Goal: Task Accomplishment & Management: Manage account settings

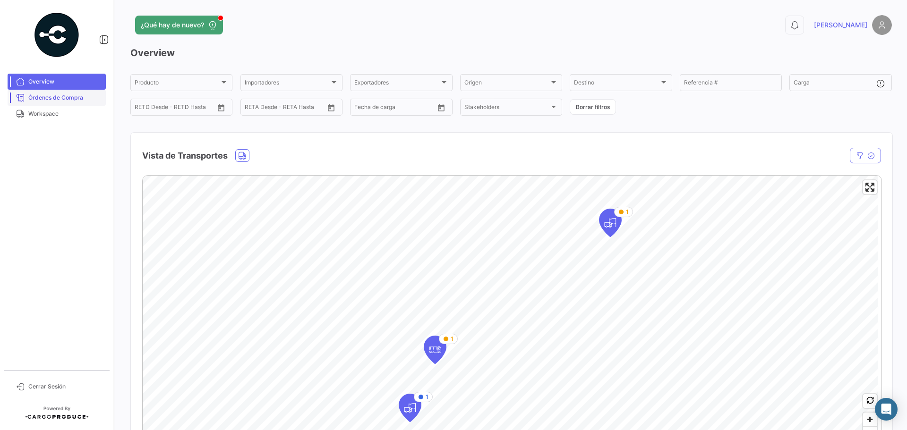
click at [37, 98] on span "Órdenes de Compra" at bounding box center [65, 98] width 74 height 9
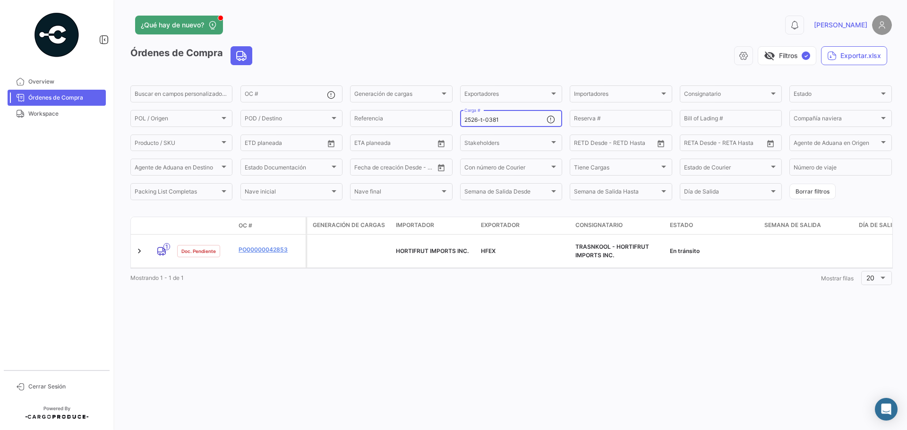
click at [514, 119] on input "2526-t-0381" at bounding box center [505, 120] width 82 height 7
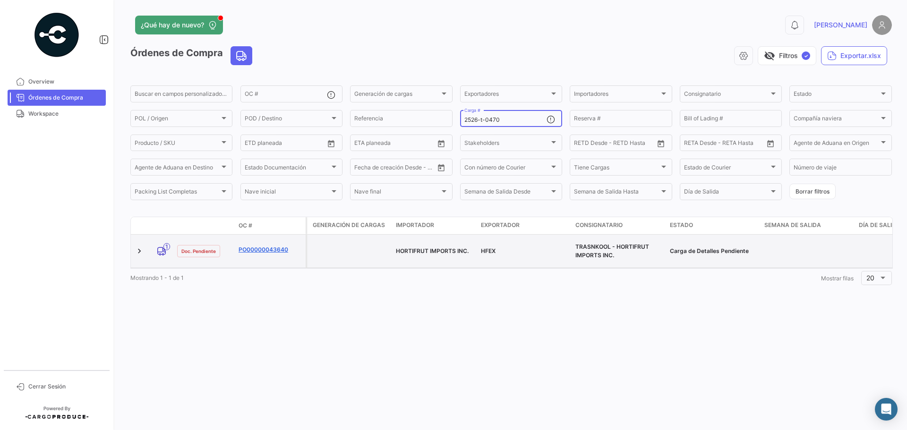
type input "2526-t-0470"
click at [251, 246] on link "PO00000043640" at bounding box center [270, 250] width 63 height 9
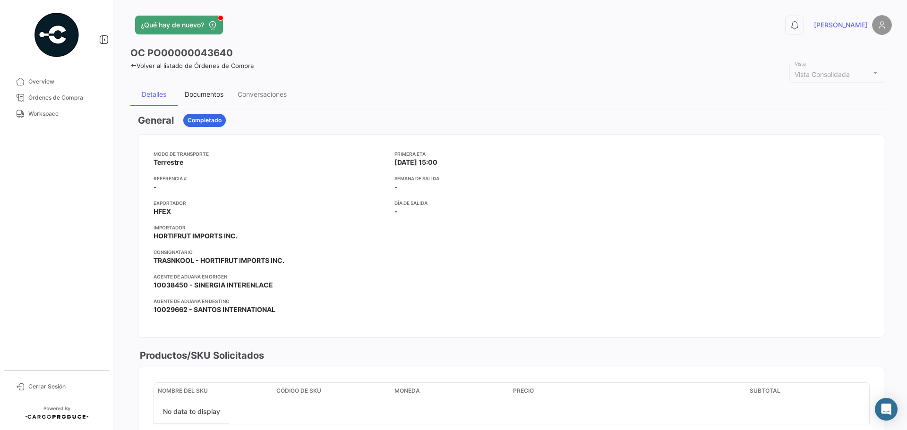
click at [210, 95] on div "Documentos" at bounding box center [204, 94] width 39 height 8
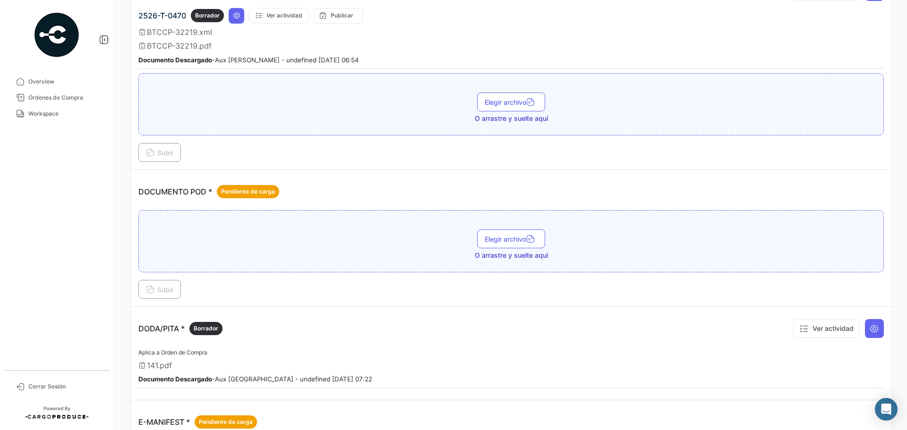
scroll to position [331, 0]
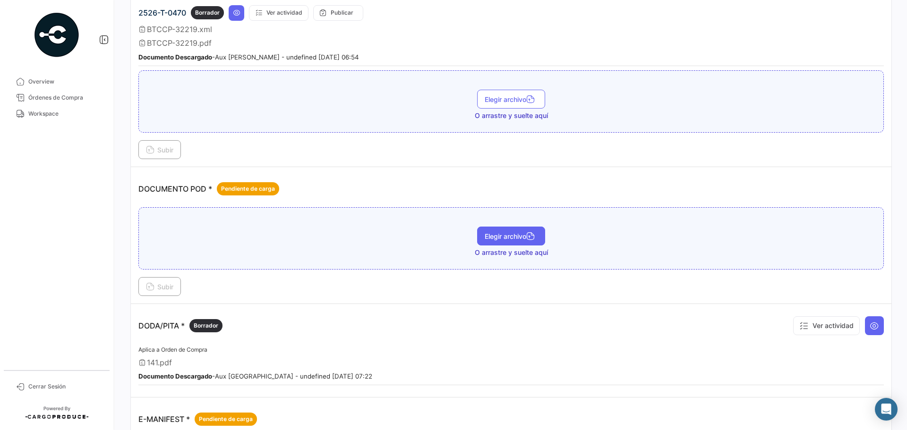
click at [492, 242] on button "Elegir archivo" at bounding box center [511, 236] width 68 height 19
click at [163, 287] on span "Subir" at bounding box center [159, 287] width 27 height 8
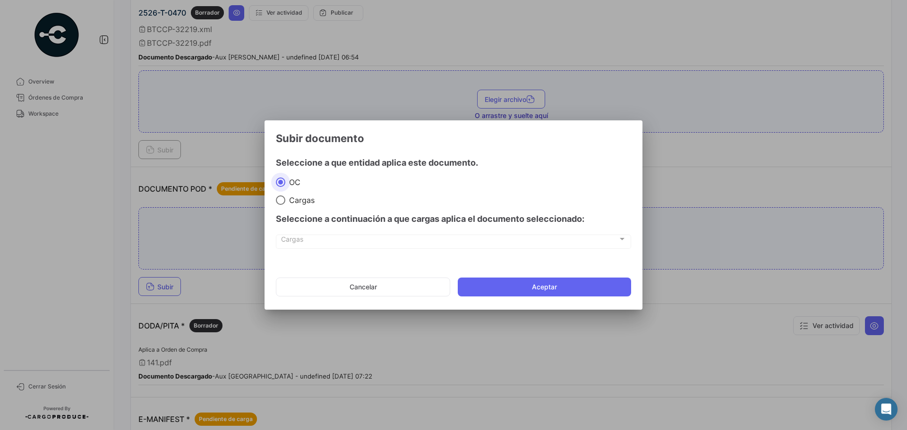
click at [296, 200] on span "Cargas" at bounding box center [299, 200] width 29 height 9
click at [285, 200] on input "Cargas" at bounding box center [280, 200] width 9 height 9
radio input "true"
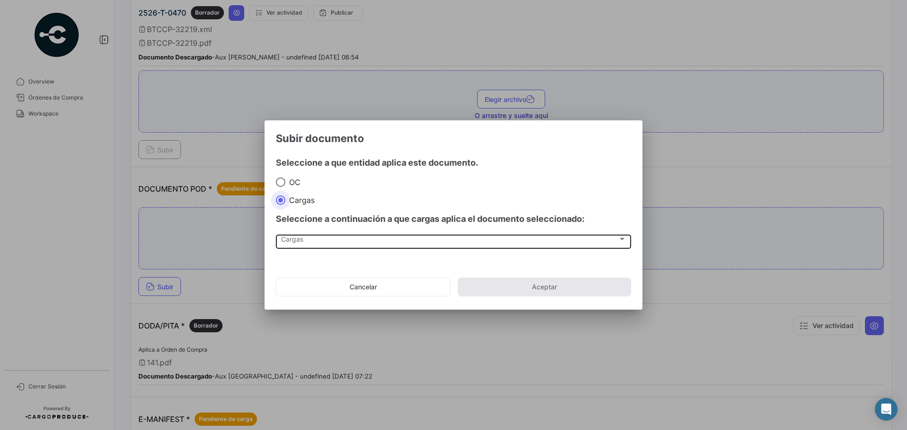
click at [297, 241] on span "Cargas" at bounding box center [449, 241] width 337 height 8
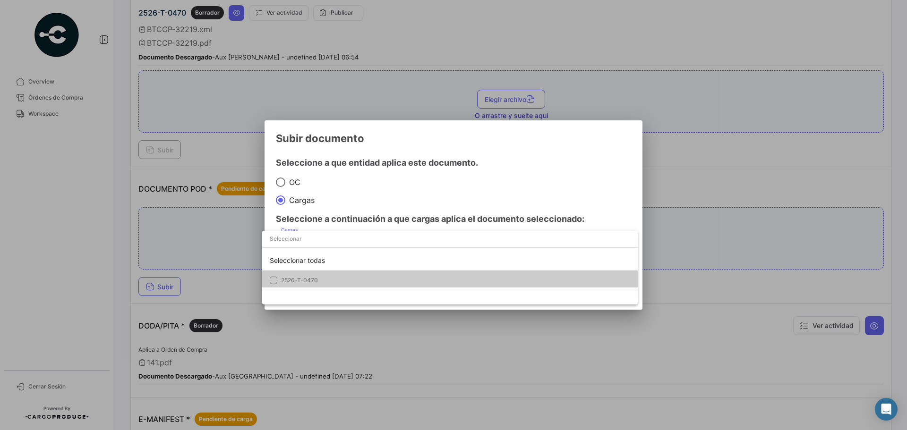
click at [302, 278] on span "2526-T-0470" at bounding box center [299, 280] width 37 height 7
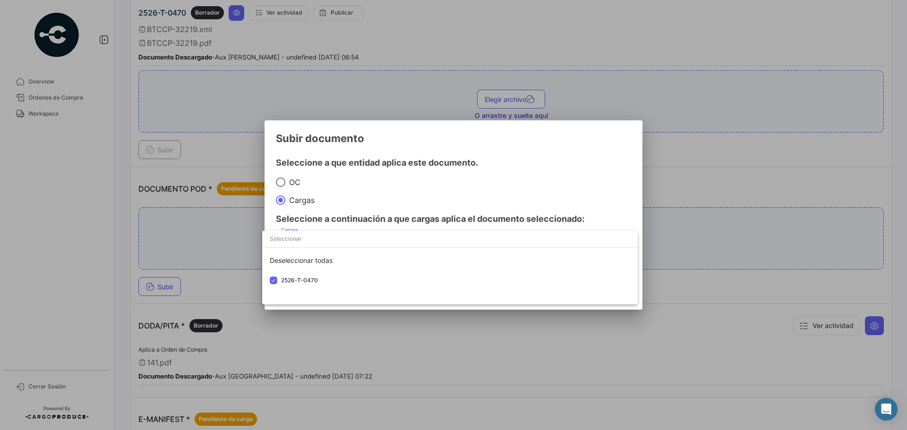
click at [506, 184] on div at bounding box center [453, 215] width 907 height 430
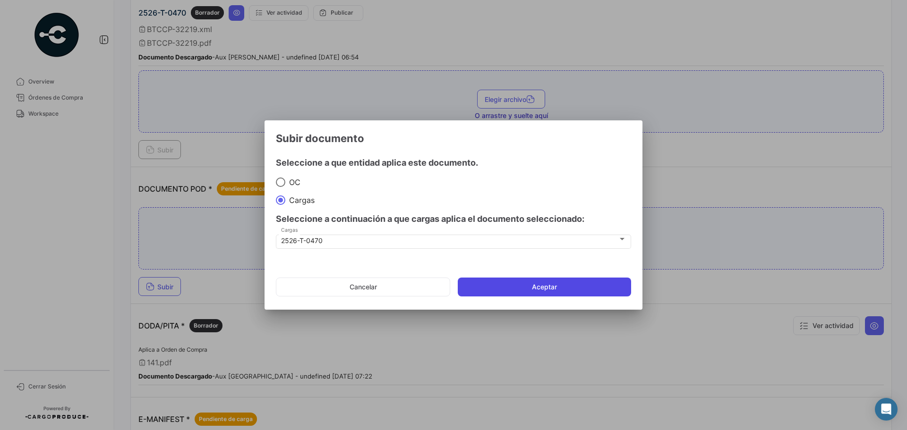
click at [520, 282] on button "Aceptar" at bounding box center [544, 287] width 173 height 19
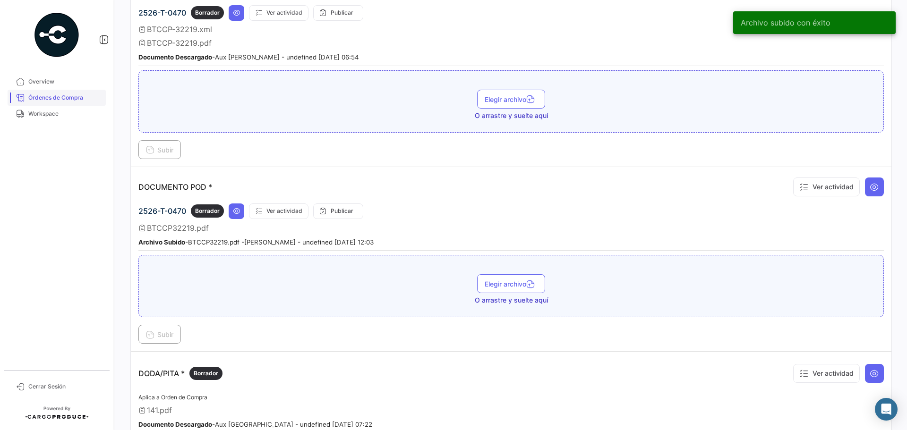
click at [52, 98] on span "Órdenes de Compra" at bounding box center [65, 98] width 74 height 9
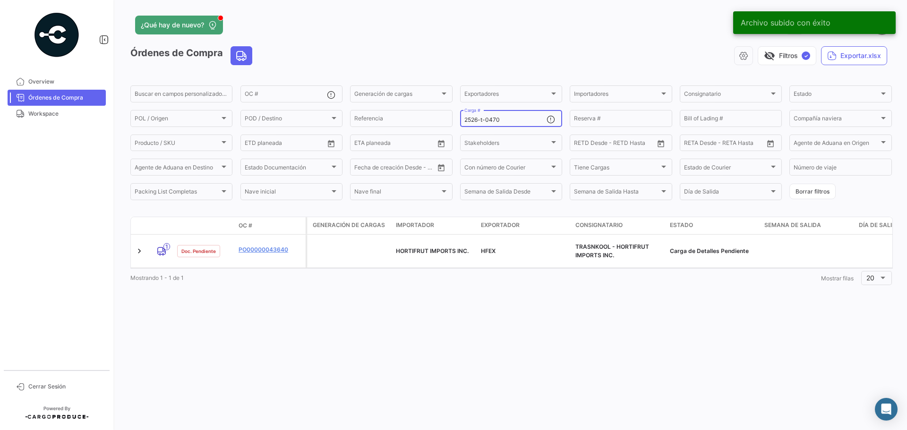
click at [515, 118] on input "2526-t-0470" at bounding box center [505, 120] width 82 height 7
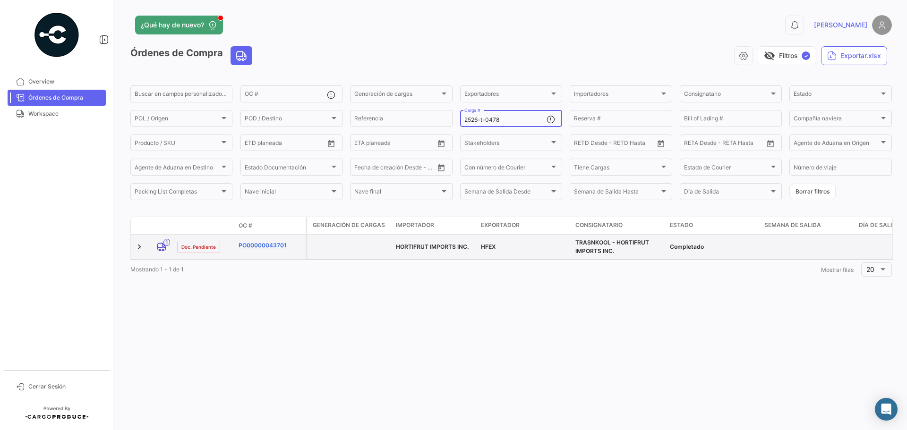
type input "2526-t-0478"
click at [252, 246] on link "PO00000043701" at bounding box center [270, 245] width 63 height 9
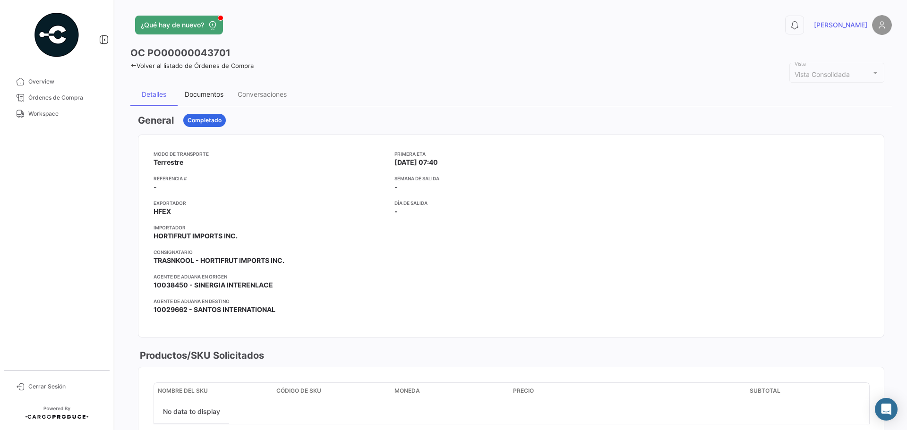
click at [200, 94] on div "Documentos" at bounding box center [204, 94] width 39 height 8
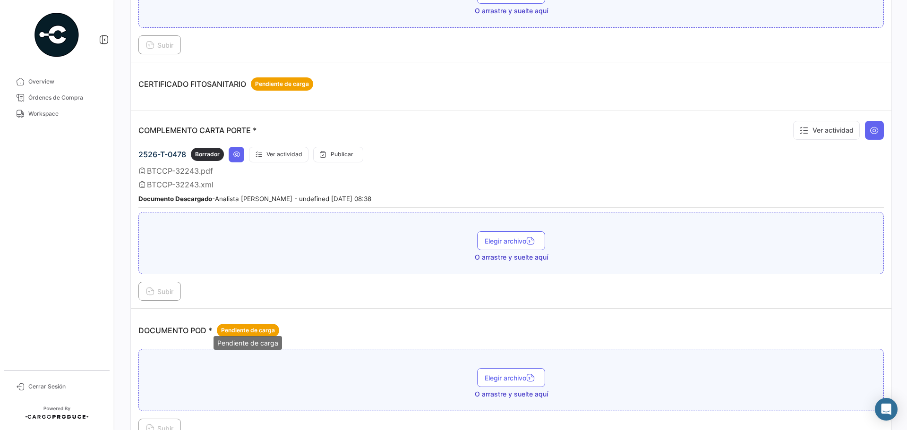
scroll to position [283, 0]
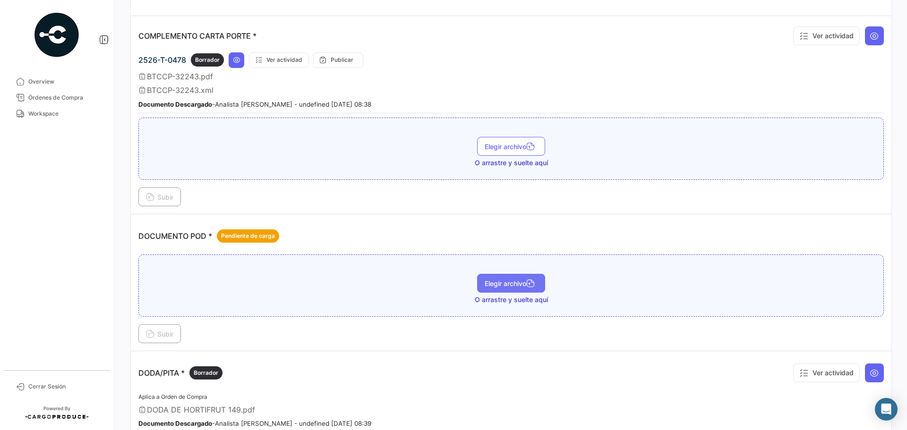
click at [498, 286] on span "Elegir archivo" at bounding box center [511, 284] width 53 height 8
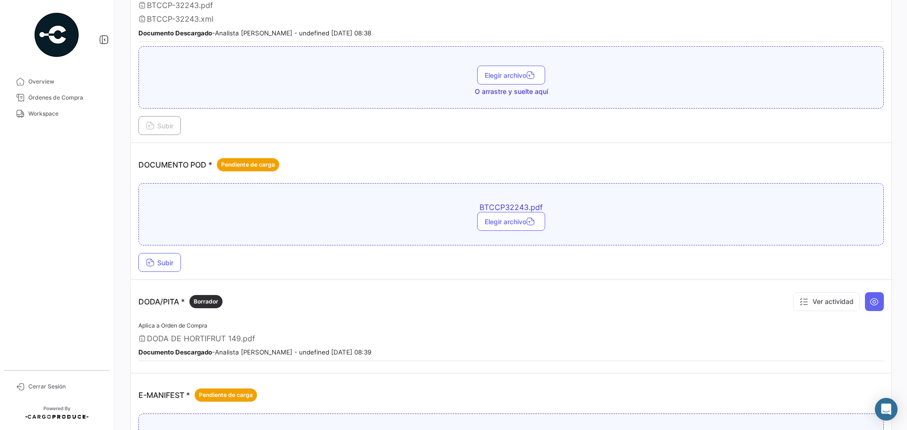
scroll to position [425, 0]
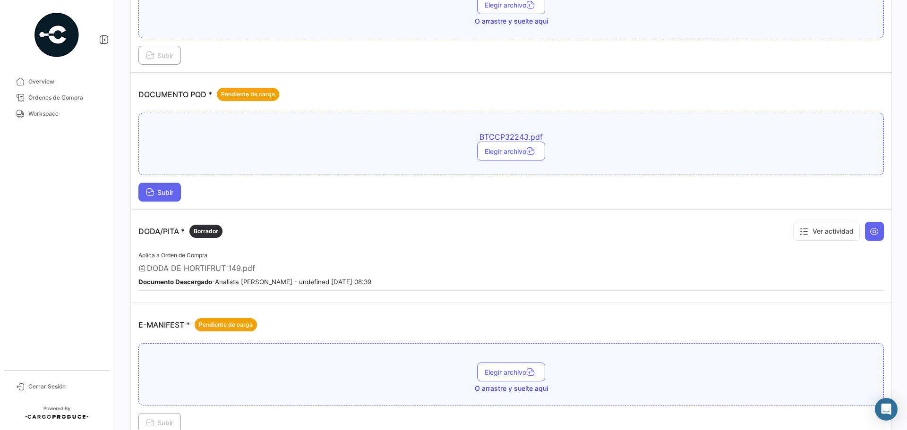
click at [163, 191] on span "Subir" at bounding box center [159, 193] width 27 height 8
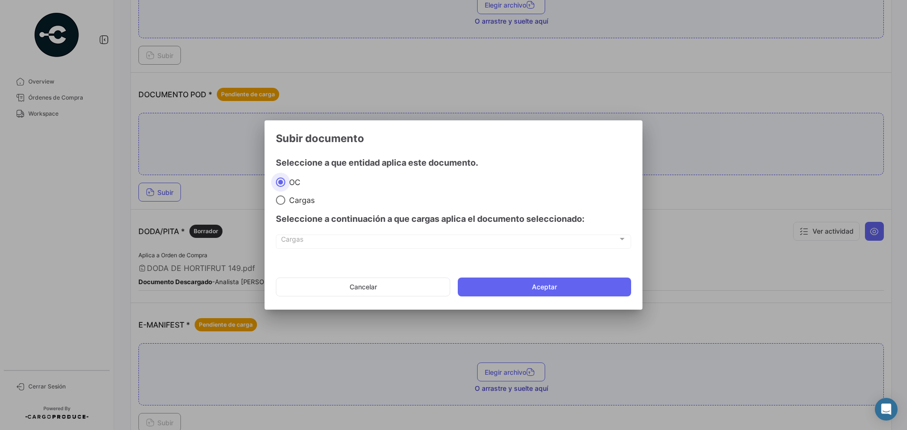
click at [283, 199] on span at bounding box center [280, 200] width 9 height 9
click at [283, 199] on input "Cargas" at bounding box center [280, 200] width 9 height 9
radio input "true"
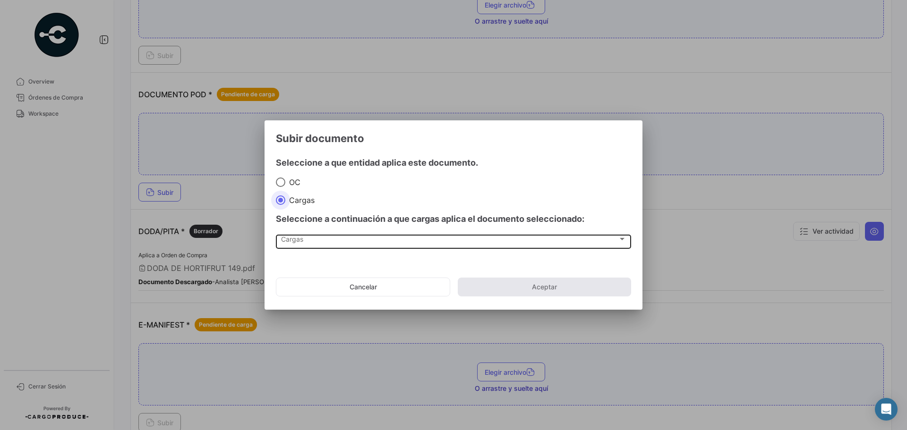
click at [290, 239] on span "Cargas" at bounding box center [449, 241] width 337 height 8
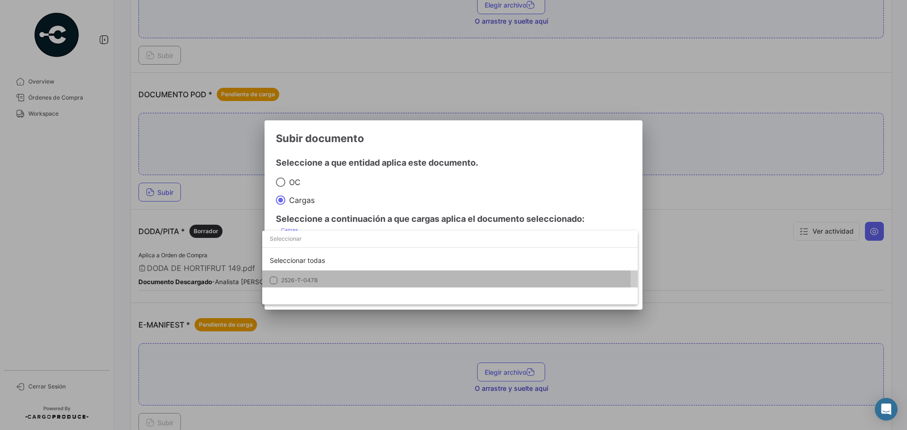
click at [296, 280] on span "2526-T-0478" at bounding box center [299, 280] width 37 height 7
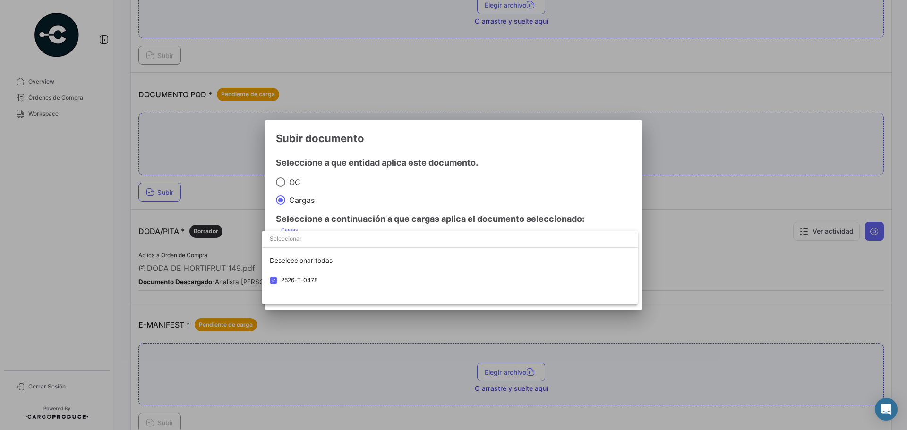
click at [481, 182] on div at bounding box center [453, 215] width 907 height 430
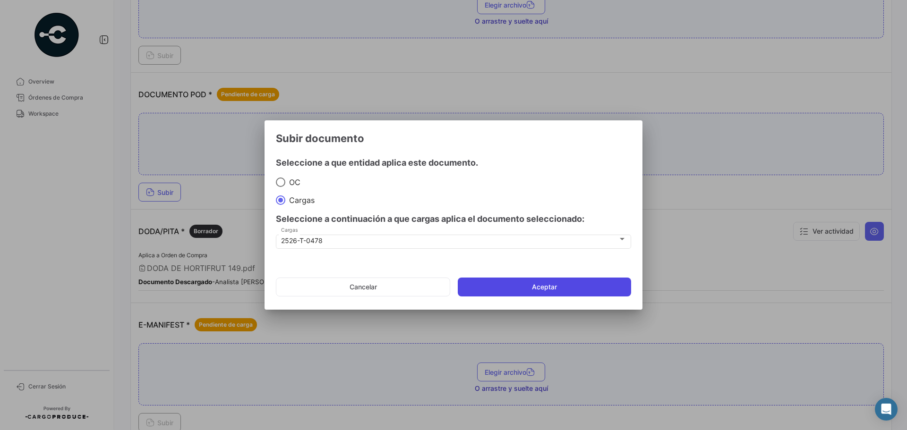
click at [508, 283] on button "Aceptar" at bounding box center [544, 287] width 173 height 19
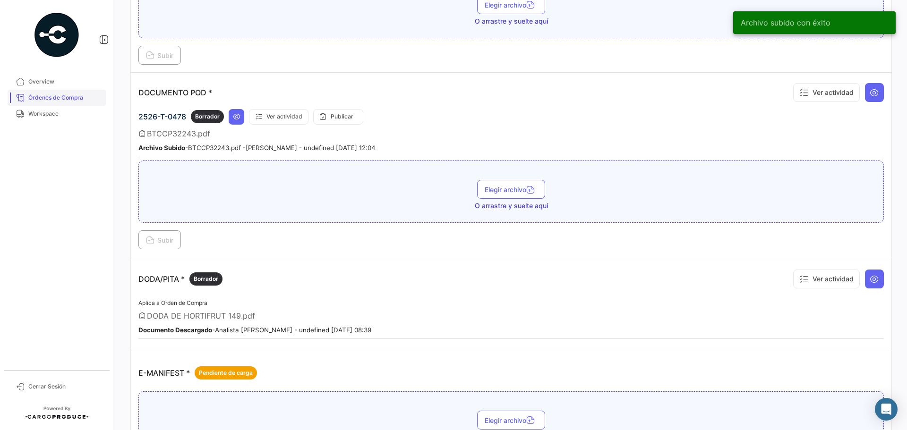
click at [55, 96] on span "Órdenes de Compra" at bounding box center [65, 98] width 74 height 9
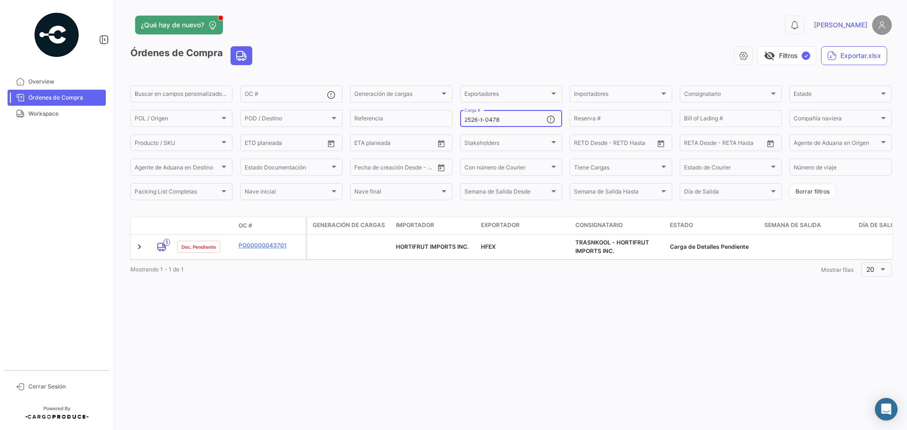
click at [516, 120] on input "2526-t-0478" at bounding box center [505, 120] width 82 height 7
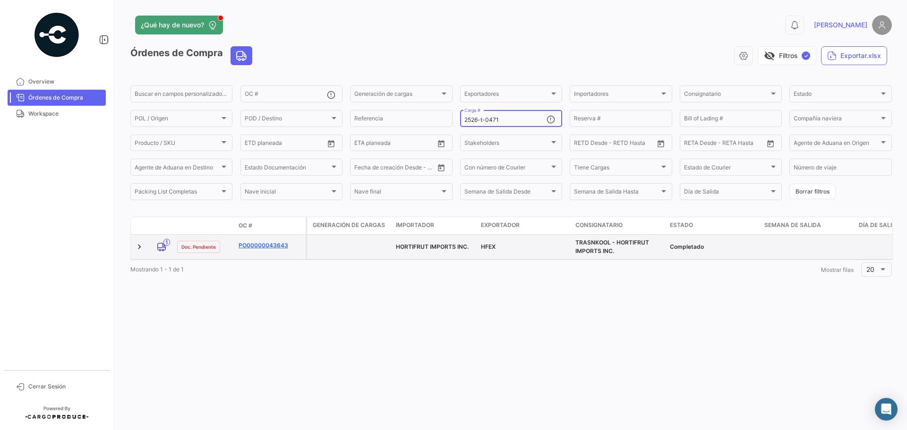
type input "2526-t-0471"
click at [253, 247] on link "PO00000043643" at bounding box center [270, 245] width 63 height 9
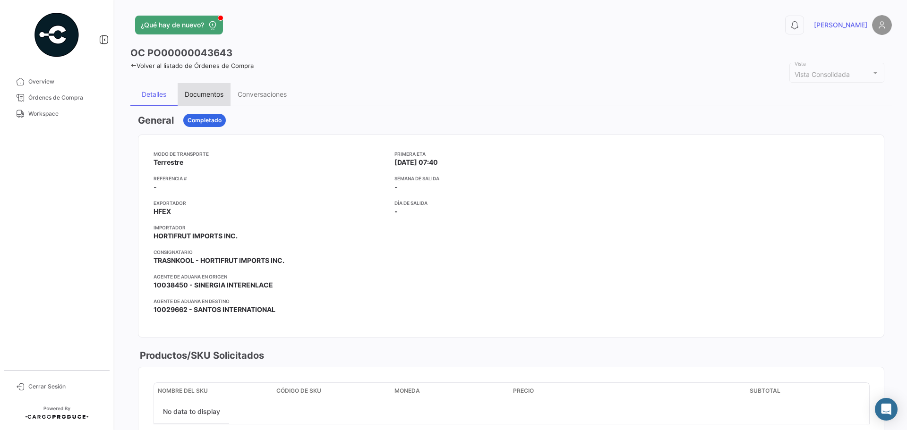
click at [209, 93] on div "Documentos" at bounding box center [204, 94] width 39 height 8
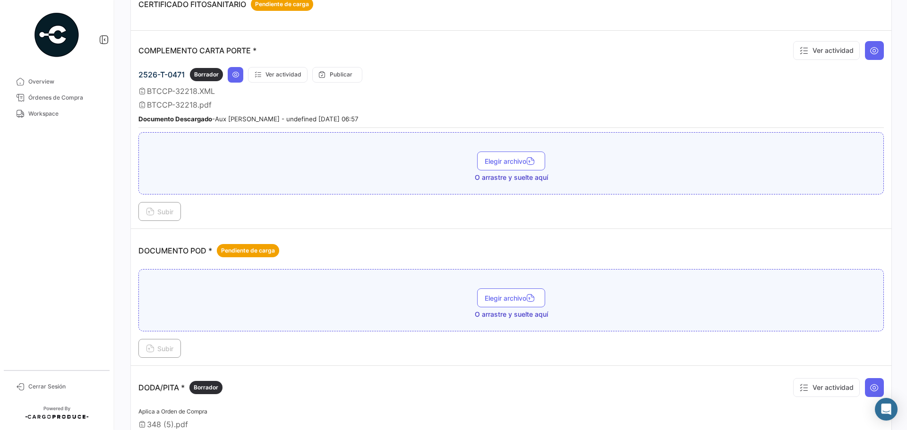
scroll to position [283, 0]
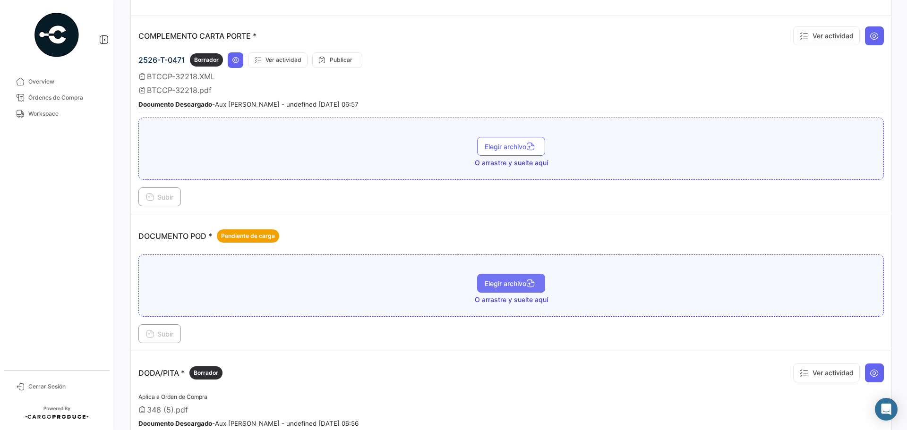
click at [514, 283] on span "Elegir archivo" at bounding box center [511, 284] width 53 height 8
click at [164, 333] on span "Subir" at bounding box center [159, 334] width 27 height 8
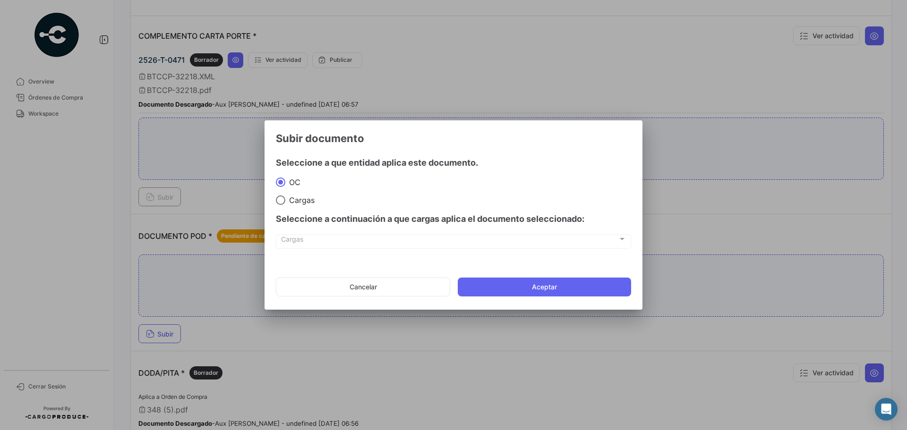
click at [295, 205] on div "Seleccione a continuación a que cargas aplica el documento seleccionado:" at bounding box center [453, 219] width 355 height 28
click at [293, 196] on span "Cargas" at bounding box center [299, 200] width 29 height 9
click at [285, 196] on input "Cargas" at bounding box center [280, 200] width 9 height 9
radio input "true"
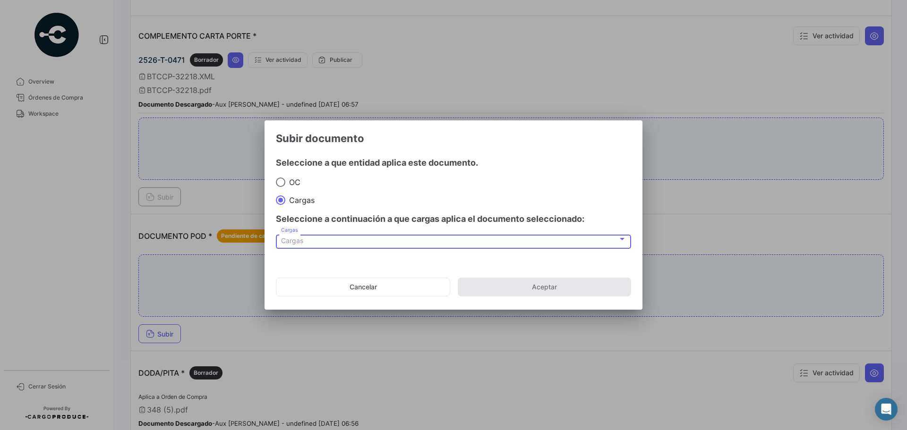
click at [300, 244] on span "Cargas" at bounding box center [292, 241] width 22 height 8
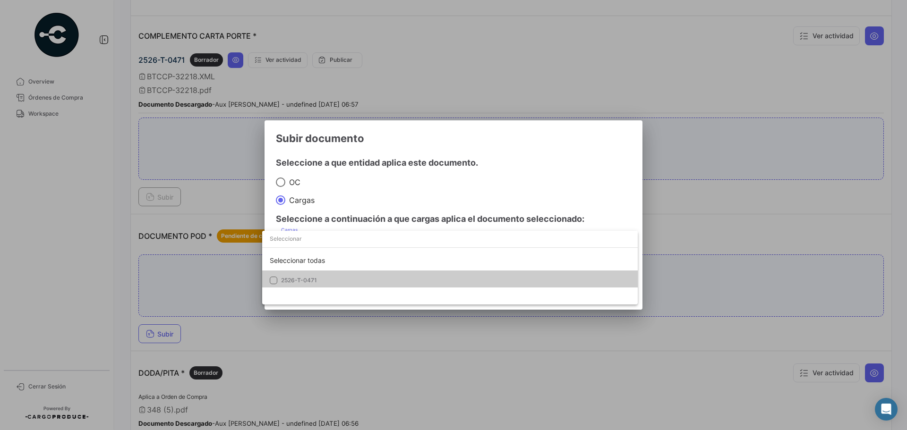
click at [296, 283] on span "2526-T-0471" at bounding box center [299, 280] width 36 height 7
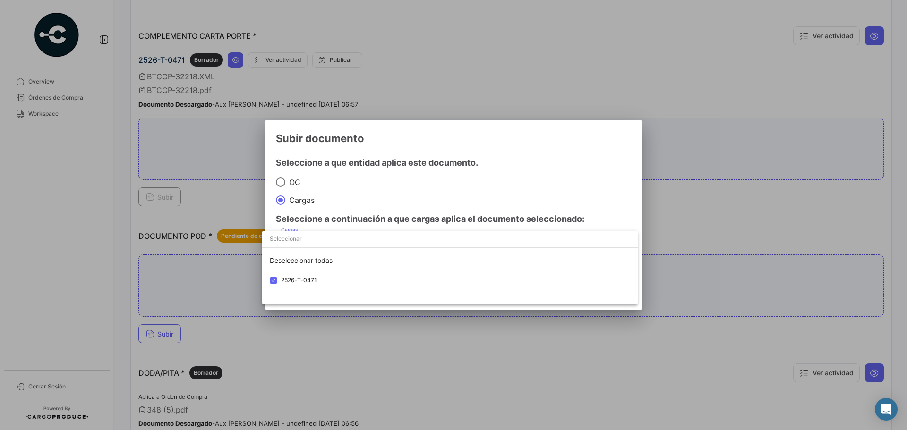
drag, startPoint x: 480, startPoint y: 193, endPoint x: 476, endPoint y: 199, distance: 7.6
click at [480, 193] on div at bounding box center [453, 215] width 907 height 430
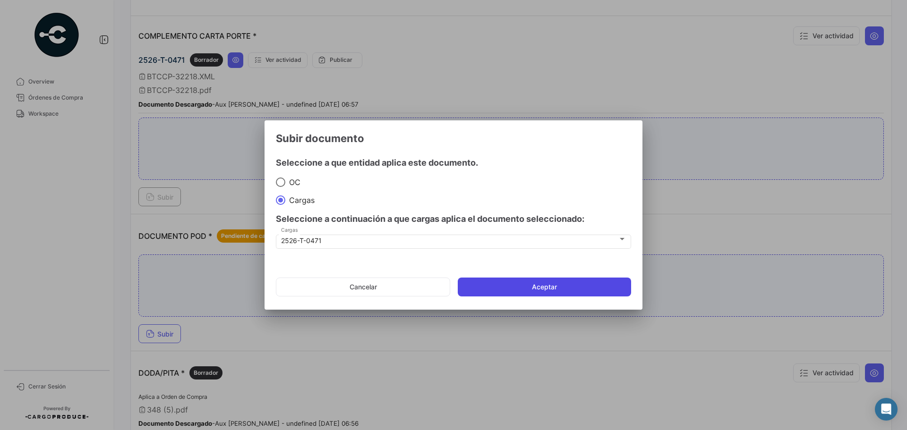
click at [507, 285] on button "Aceptar" at bounding box center [544, 287] width 173 height 19
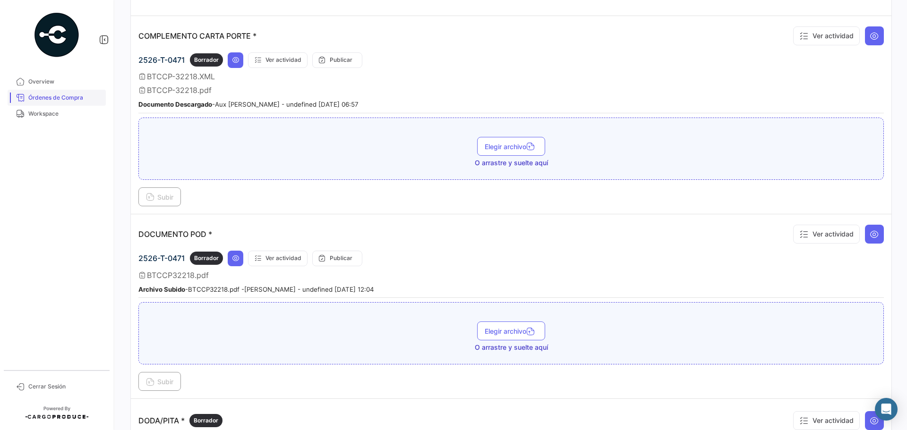
click at [43, 98] on span "Órdenes de Compra" at bounding box center [65, 98] width 74 height 9
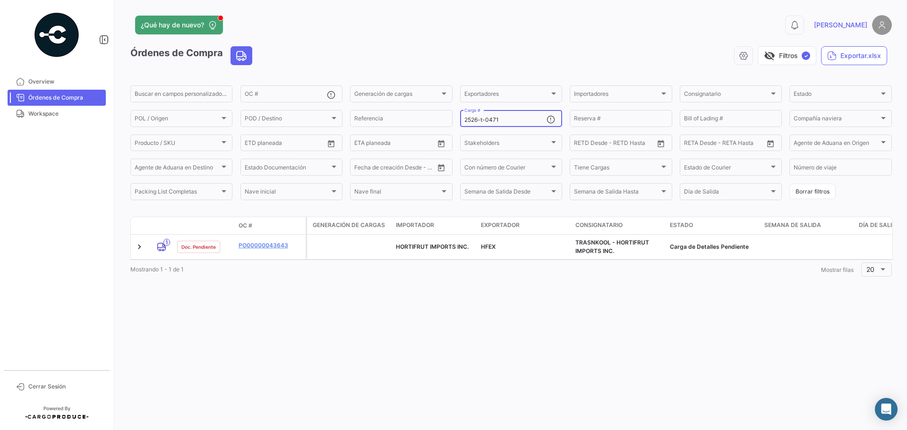
click at [507, 120] on input "2526-t-0471" at bounding box center [505, 120] width 82 height 7
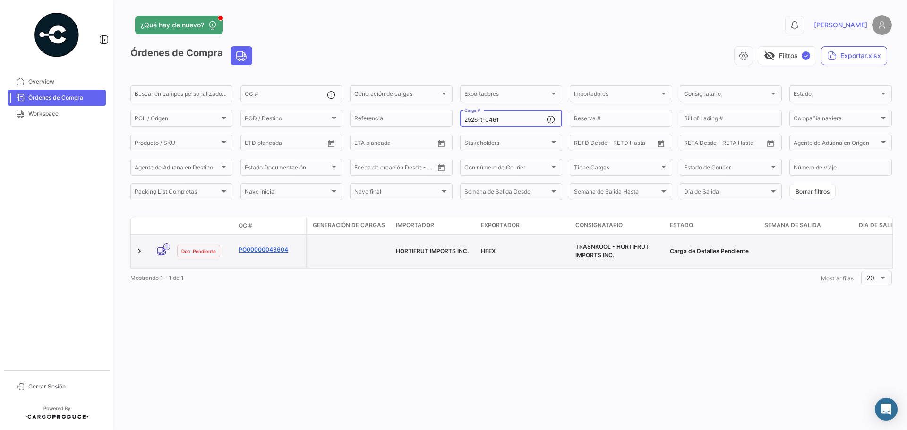
type input "2526-t-0461"
click at [270, 246] on link "PO00000043604" at bounding box center [270, 250] width 63 height 9
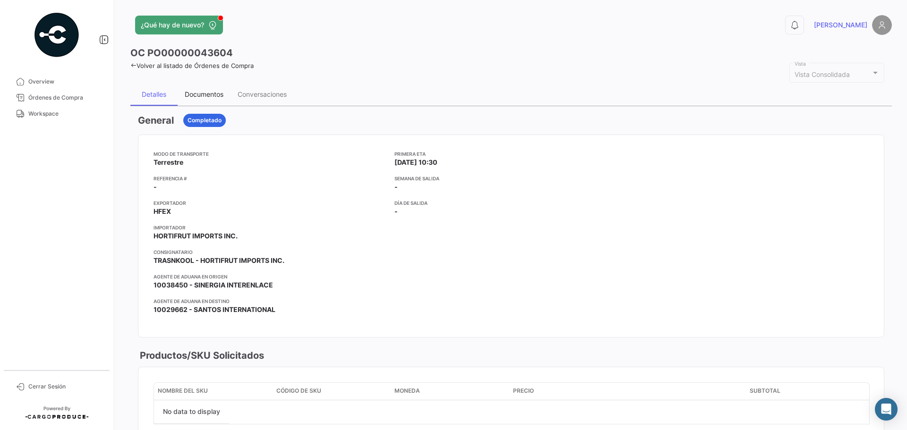
click at [203, 99] on div "Documentos" at bounding box center [204, 94] width 53 height 23
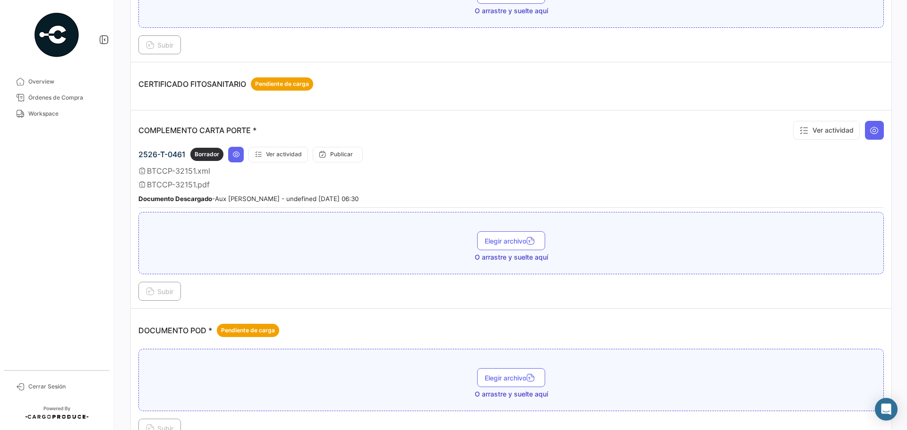
scroll to position [378, 0]
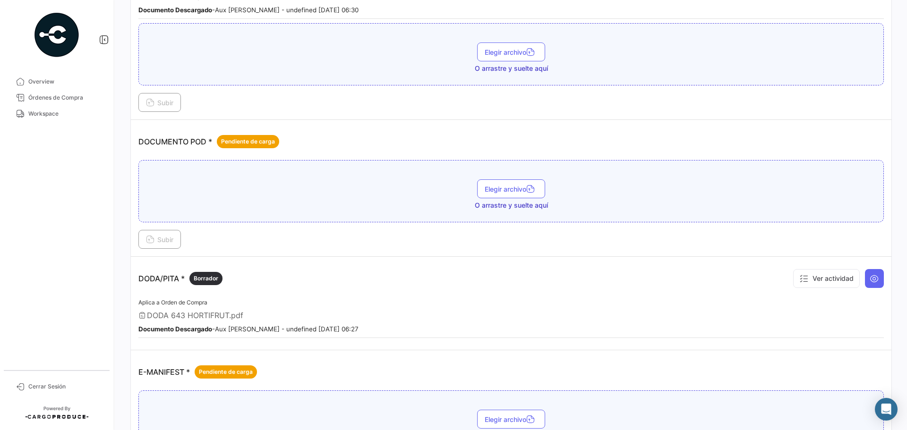
click at [489, 198] on div "Elegir archivo O arrastre y suelte aquí" at bounding box center [511, 195] width 735 height 31
click at [493, 189] on span "Elegir archivo" at bounding box center [511, 189] width 53 height 8
click at [164, 238] on span "Subir" at bounding box center [159, 240] width 27 height 8
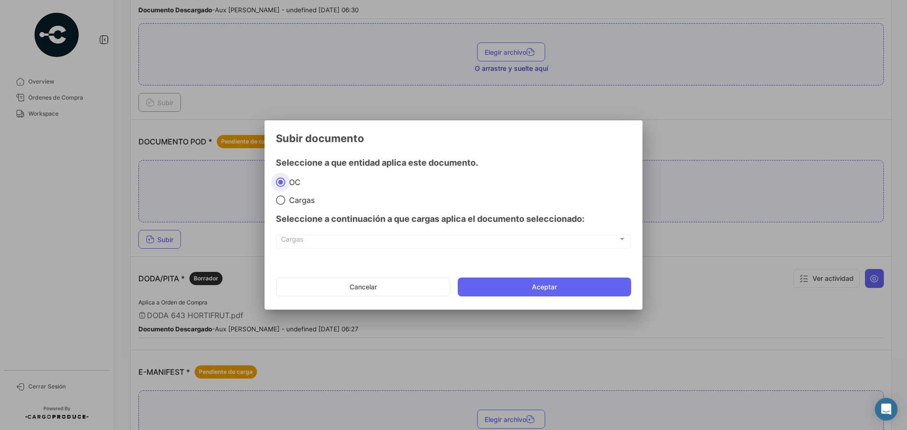
click at [291, 200] on span "Cargas" at bounding box center [299, 200] width 29 height 9
click at [285, 200] on input "Cargas" at bounding box center [280, 200] width 9 height 9
radio input "true"
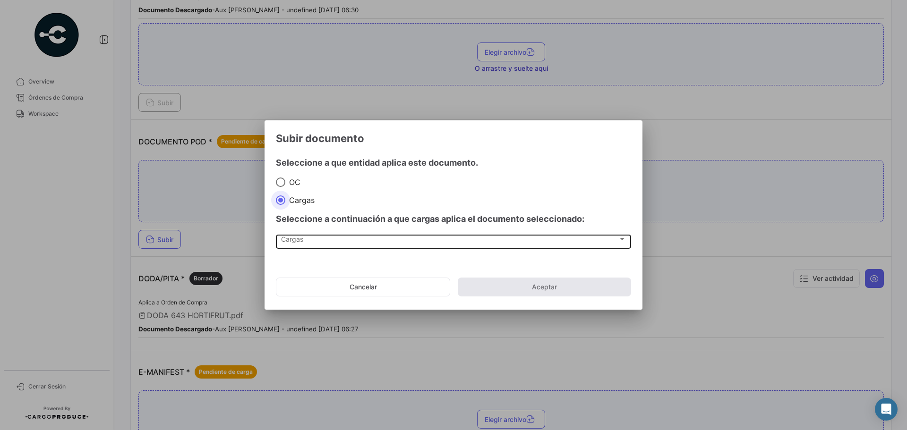
click at [311, 241] on div "Cargas" at bounding box center [449, 241] width 337 height 8
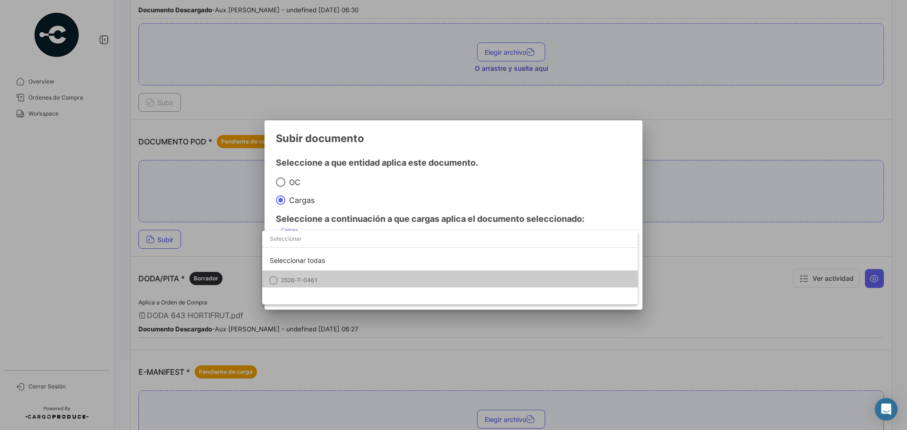
click at [324, 280] on span "2526-T-0461" at bounding box center [347, 280] width 132 height 9
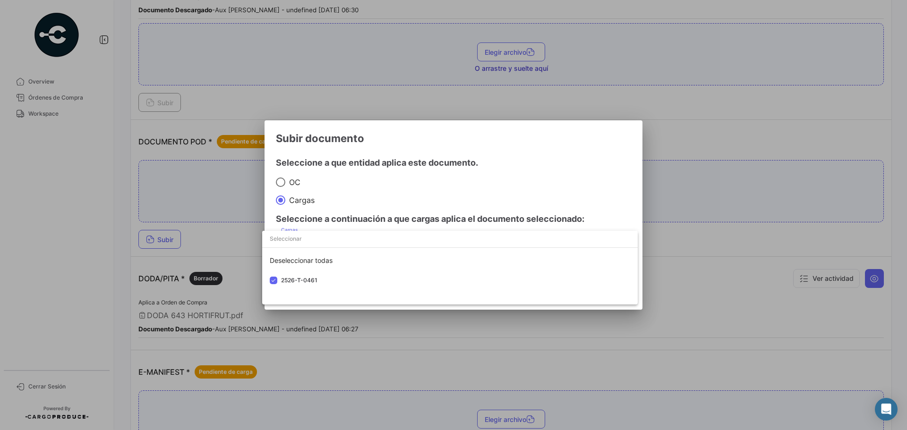
click at [469, 187] on div at bounding box center [453, 215] width 907 height 430
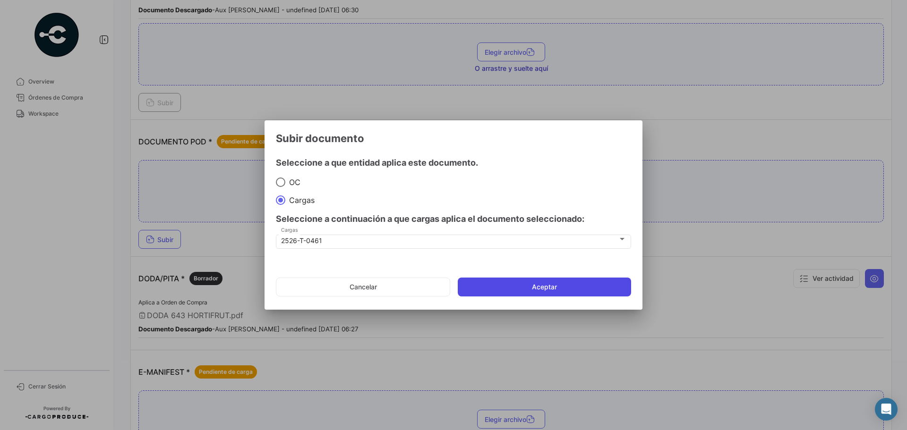
click at [516, 282] on button "Aceptar" at bounding box center [544, 287] width 173 height 19
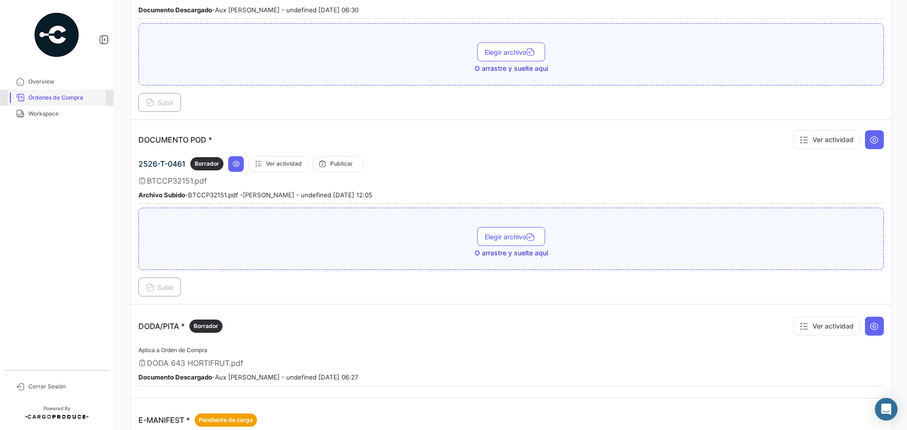
click at [58, 98] on span "Órdenes de Compra" at bounding box center [65, 98] width 74 height 9
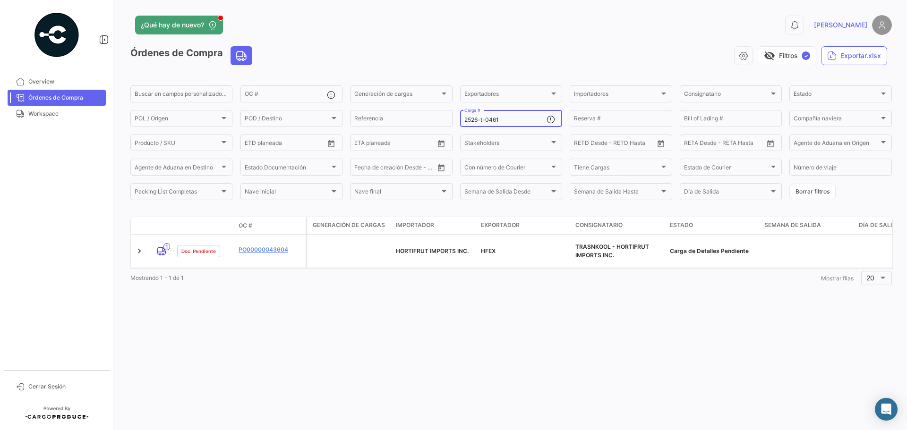
click at [497, 120] on input "2526-t-0461" at bounding box center [505, 120] width 82 height 7
click at [506, 120] on input "2526-t-0461" at bounding box center [505, 120] width 82 height 7
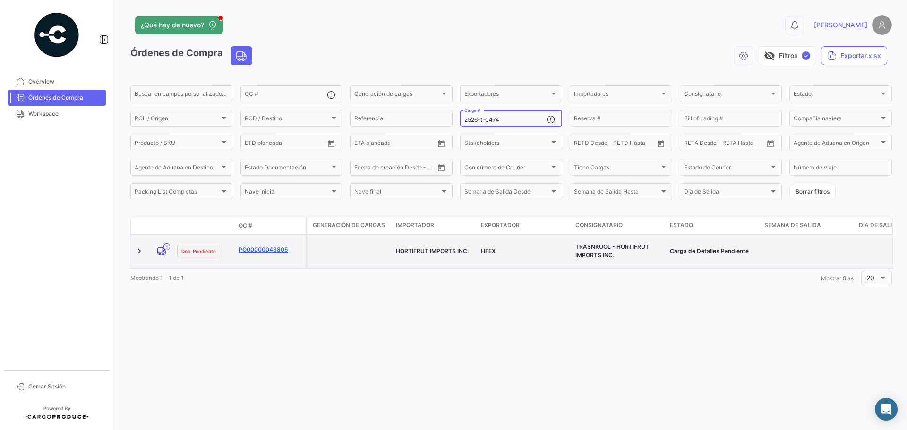
type input "2526-t-0474"
click at [273, 249] on link "PO00000043805" at bounding box center [270, 250] width 63 height 9
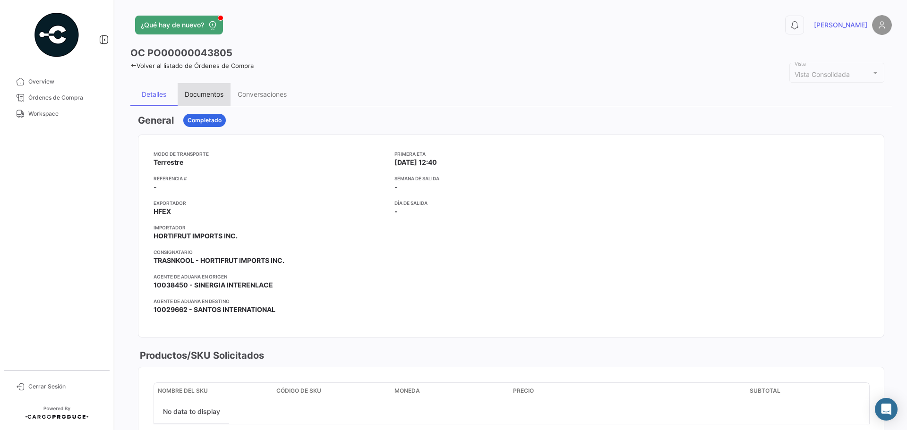
click at [211, 92] on div "Documentos" at bounding box center [204, 94] width 39 height 8
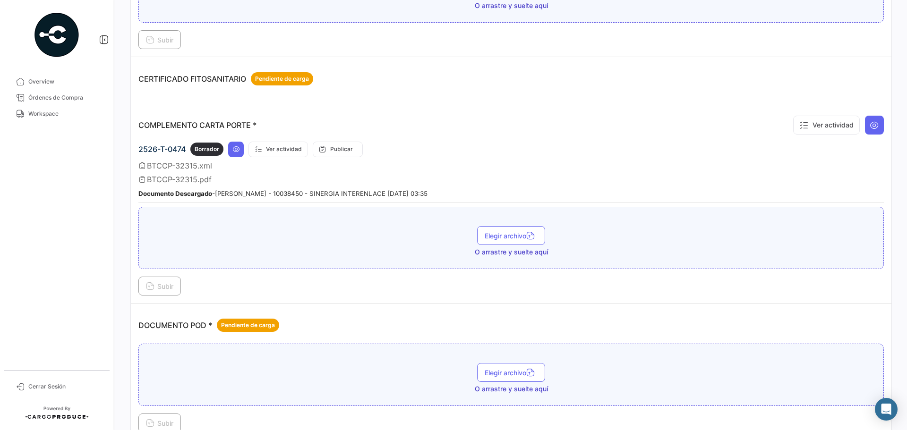
scroll to position [236, 0]
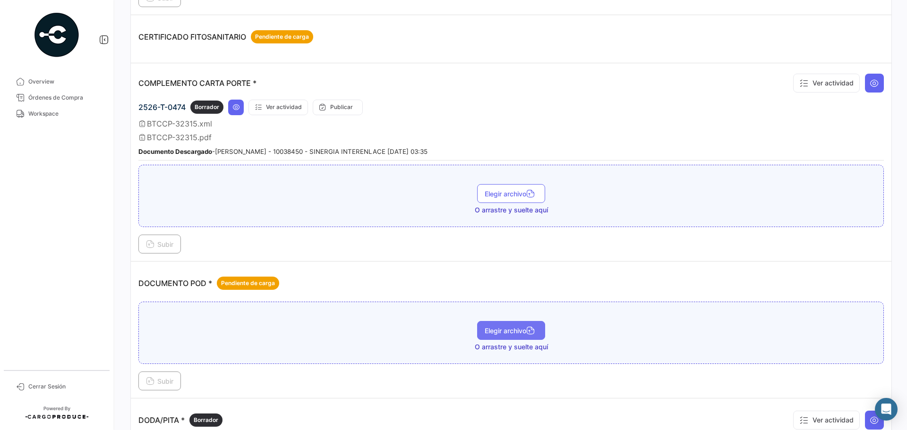
click at [490, 329] on span "Elegir archivo" at bounding box center [511, 331] width 53 height 8
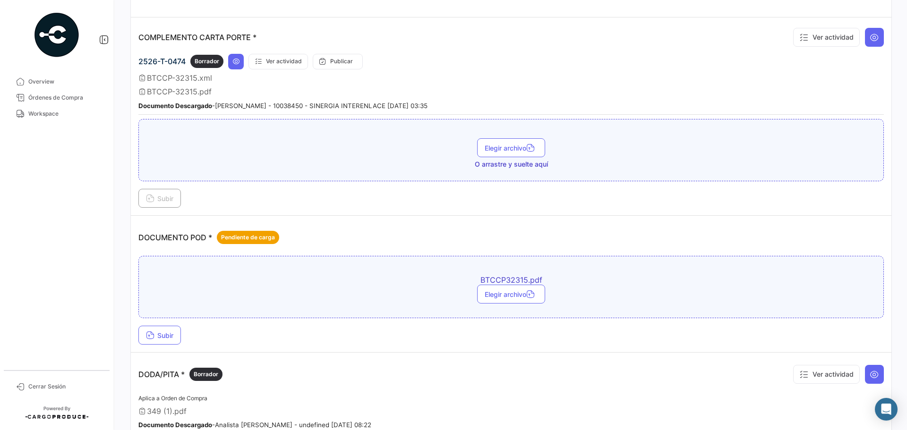
scroll to position [378, 0]
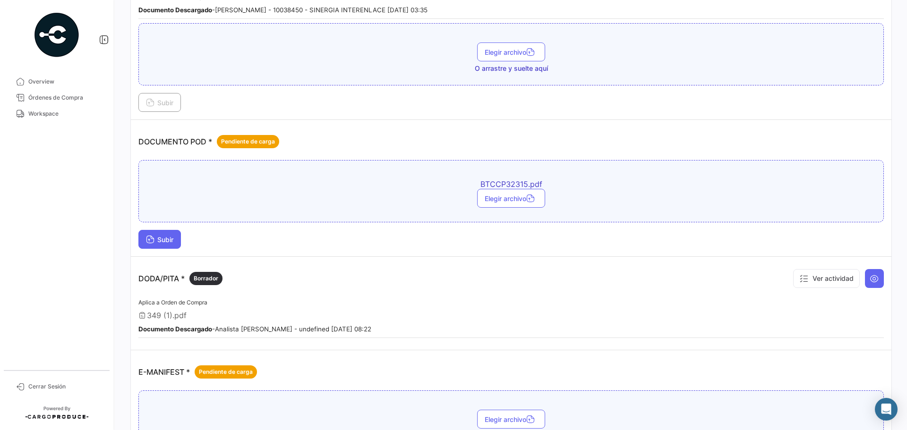
click at [159, 243] on span "Subir" at bounding box center [159, 240] width 27 height 8
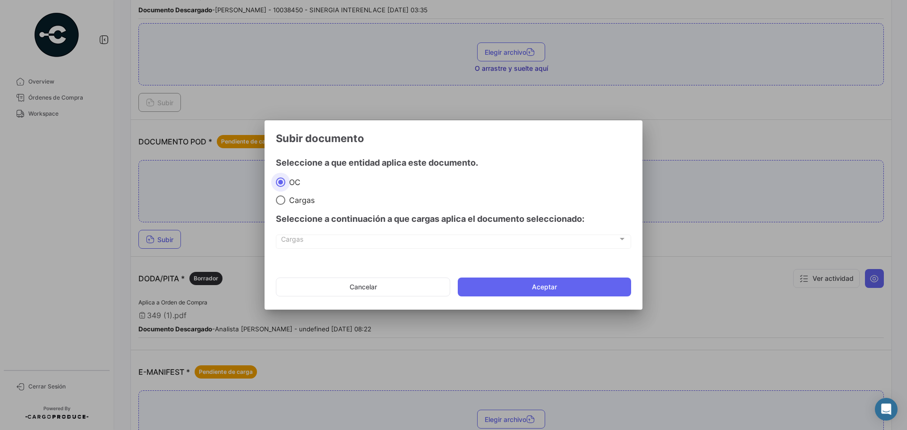
click at [277, 196] on span at bounding box center [280, 200] width 9 height 9
click at [277, 196] on input "Cargas" at bounding box center [280, 200] width 9 height 9
radio input "true"
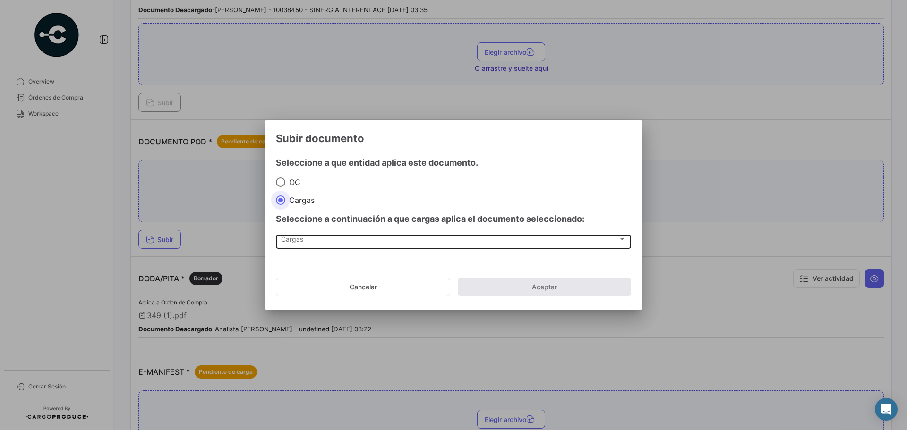
click at [284, 240] on span "Cargas" at bounding box center [449, 241] width 337 height 8
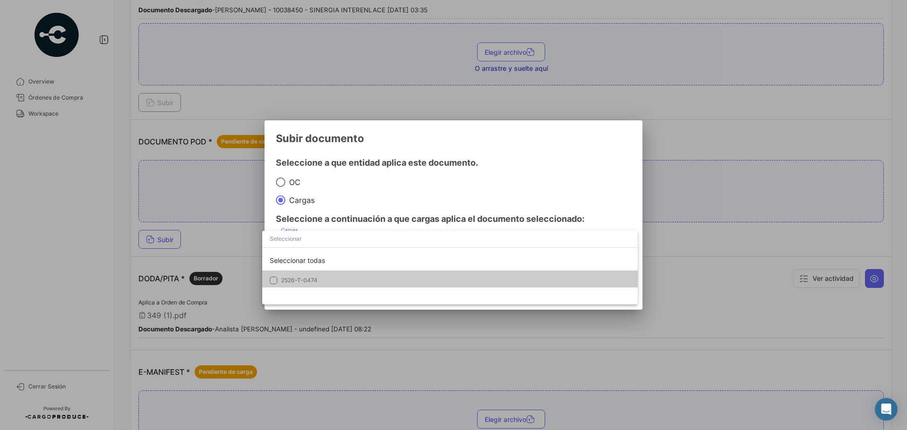
click at [275, 289] on div "Seleccionar todas 2526-T-0474" at bounding box center [450, 268] width 376 height 74
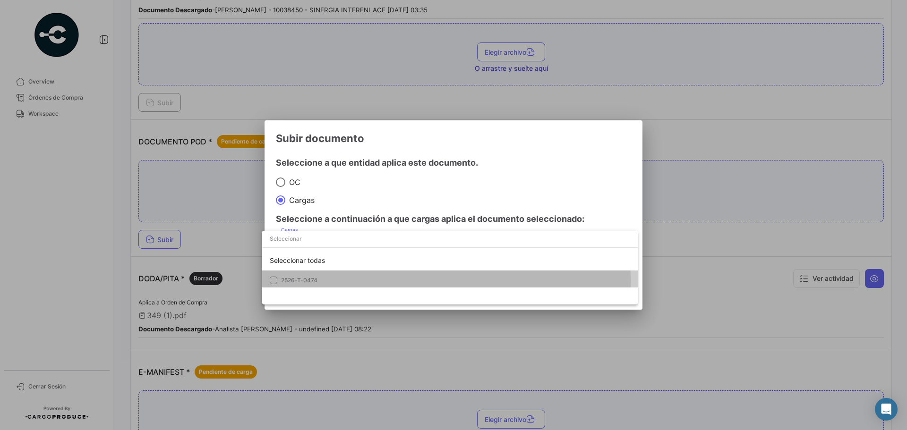
drag, startPoint x: 275, startPoint y: 281, endPoint x: 379, endPoint y: 257, distance: 107.7
click at [275, 281] on mat-pseudo-checkbox at bounding box center [274, 281] width 8 height 8
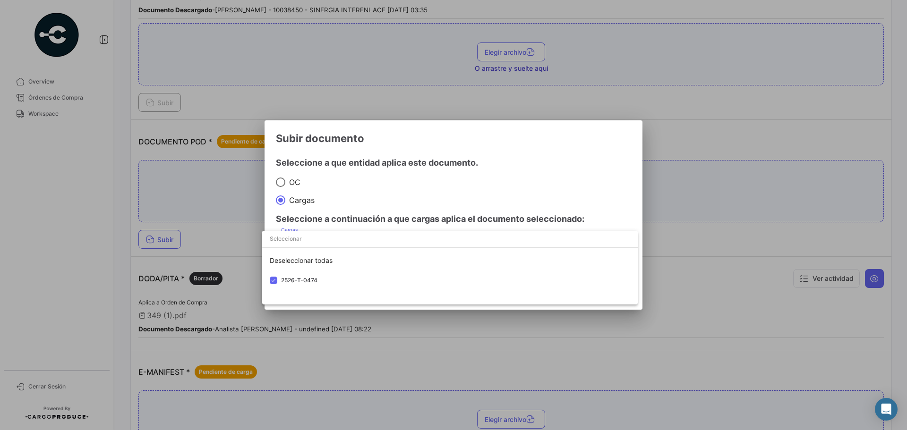
drag, startPoint x: 429, startPoint y: 202, endPoint x: 416, endPoint y: 227, distance: 28.3
click at [428, 202] on div at bounding box center [453, 215] width 907 height 430
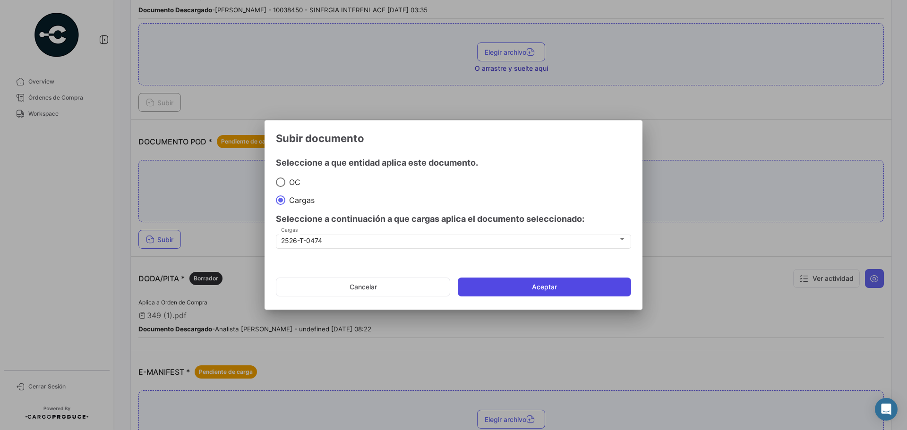
click at [480, 286] on button "Aceptar" at bounding box center [544, 287] width 173 height 19
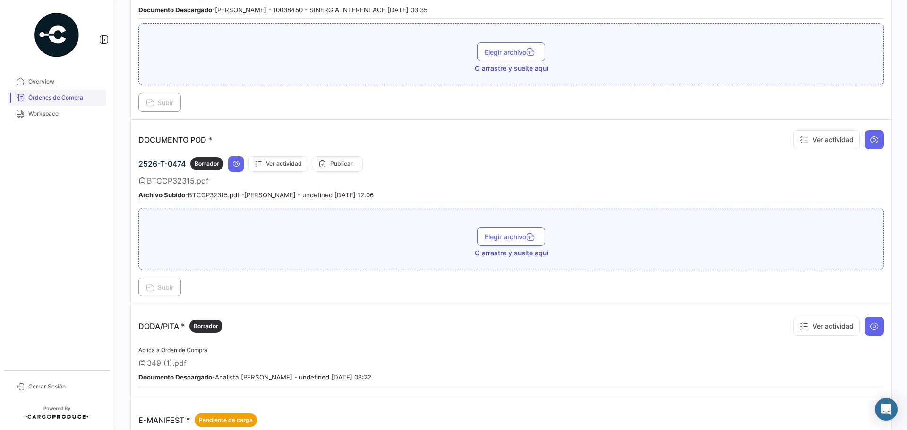
click at [59, 98] on span "Órdenes de Compra" at bounding box center [65, 98] width 74 height 9
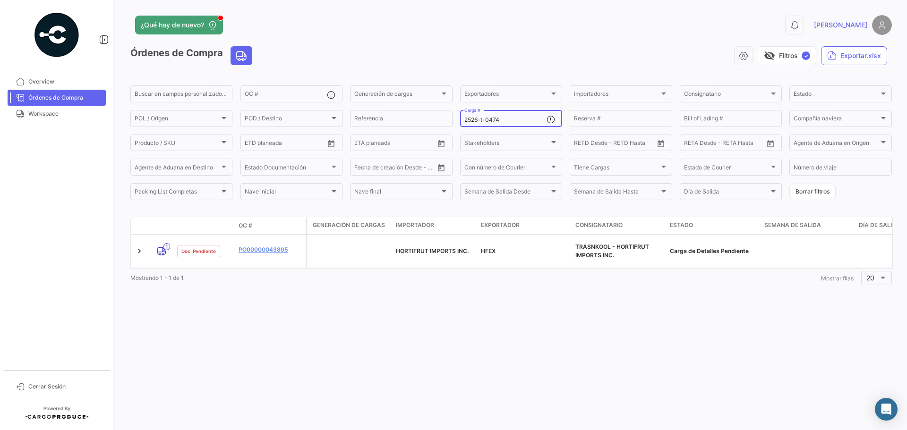
click at [518, 116] on div "2526-t-0474 Carga #" at bounding box center [505, 118] width 82 height 18
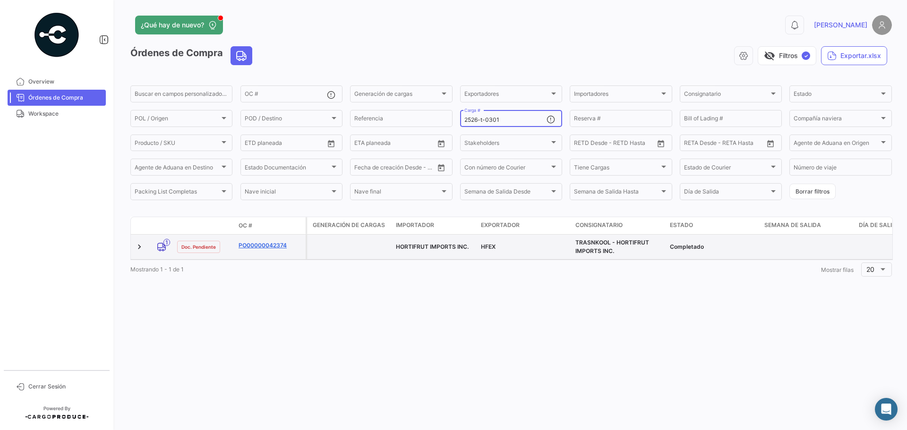
type input "2526-t-0301"
click at [262, 245] on link "PO00000042374" at bounding box center [270, 245] width 63 height 9
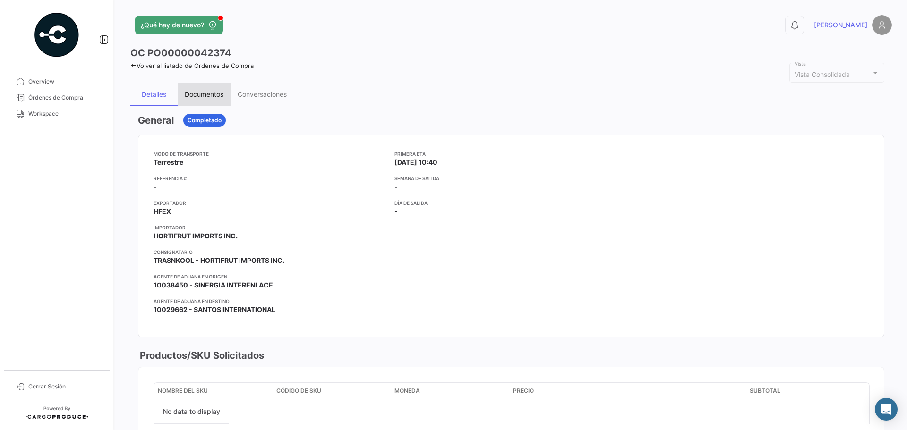
click at [196, 94] on div "Documentos" at bounding box center [204, 94] width 39 height 8
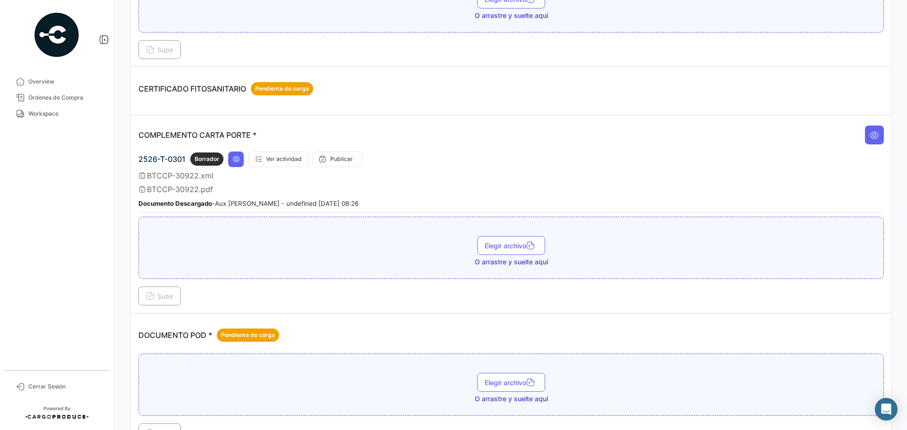
scroll to position [236, 0]
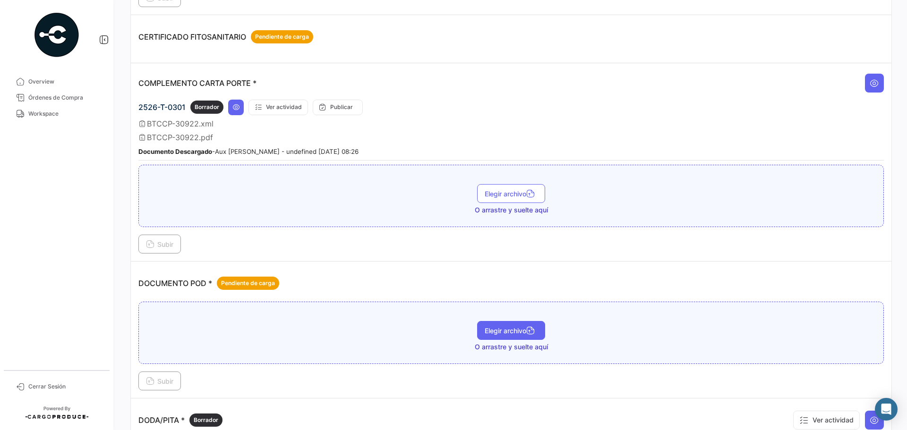
click at [507, 332] on span "Elegir archivo" at bounding box center [511, 331] width 53 height 8
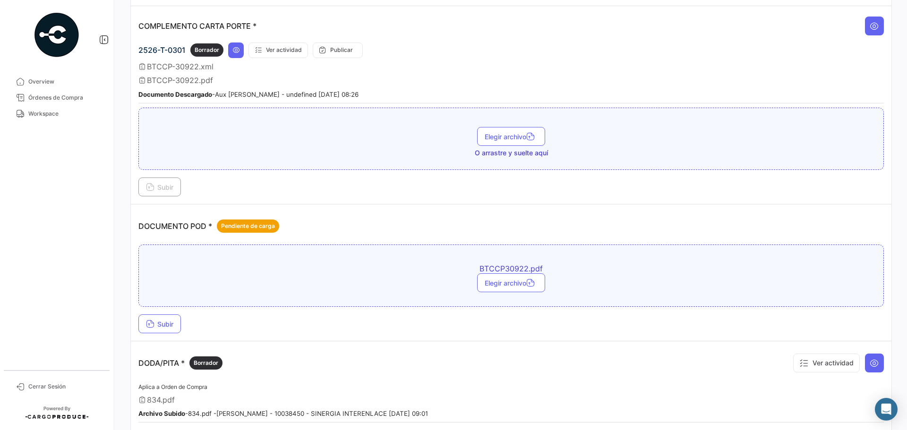
scroll to position [425, 0]
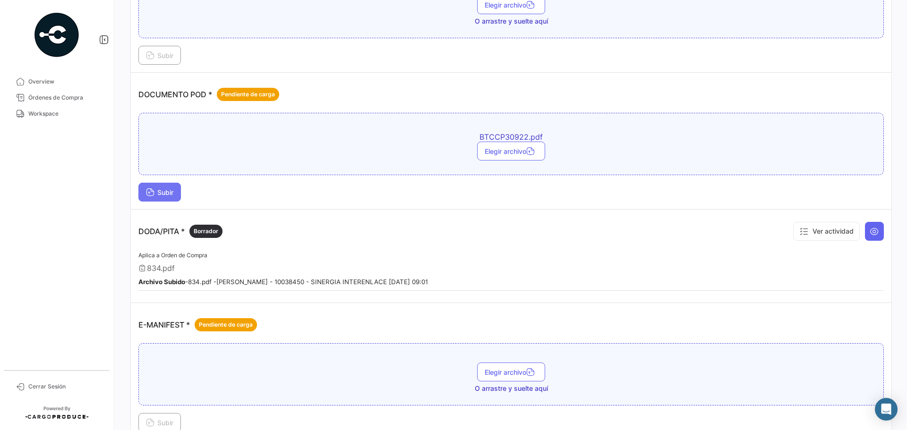
click at [162, 197] on button "Subir" at bounding box center [159, 192] width 43 height 19
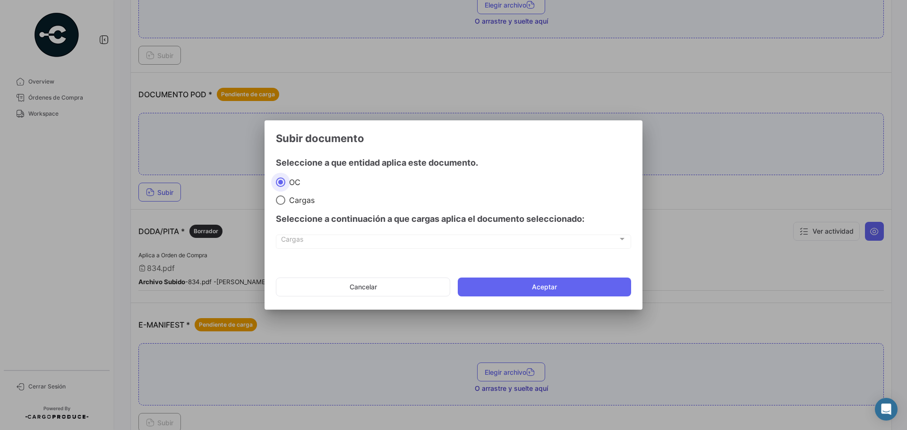
click at [299, 197] on span "Cargas" at bounding box center [299, 200] width 29 height 9
click at [285, 197] on input "Cargas" at bounding box center [280, 200] width 9 height 9
radio input "true"
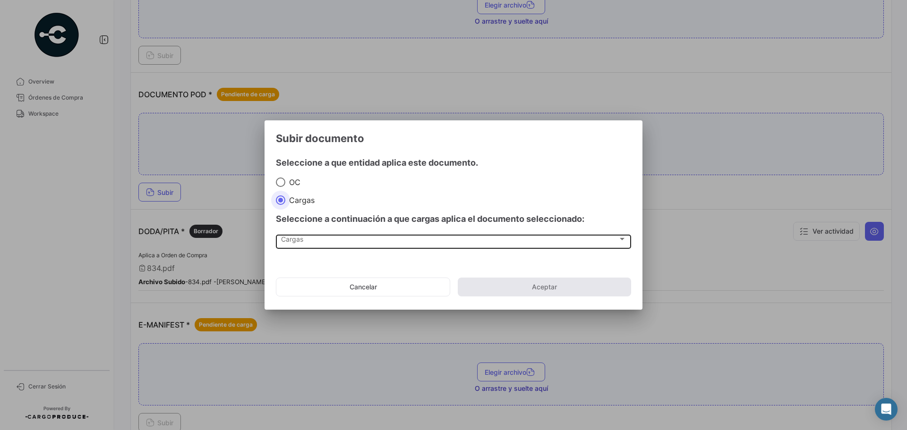
click at [303, 241] on div "Cargas Cargas" at bounding box center [453, 241] width 345 height 16
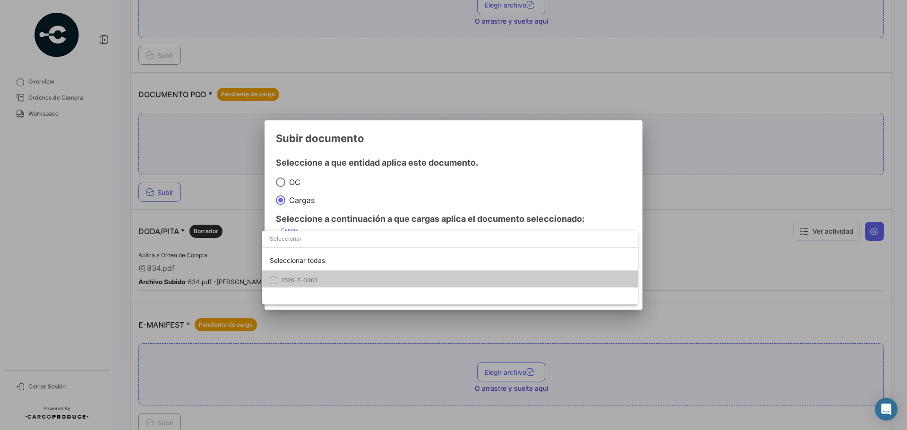
click at [302, 281] on span "2526-T-0301" at bounding box center [299, 280] width 36 height 7
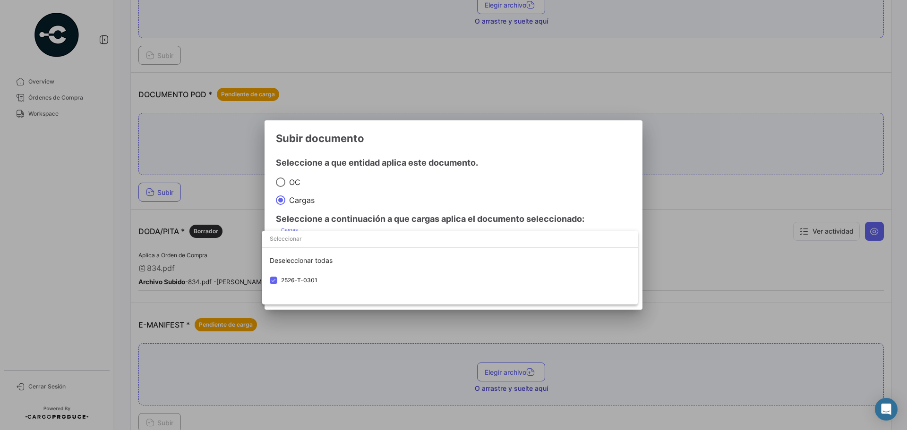
click at [441, 189] on div at bounding box center [453, 215] width 907 height 430
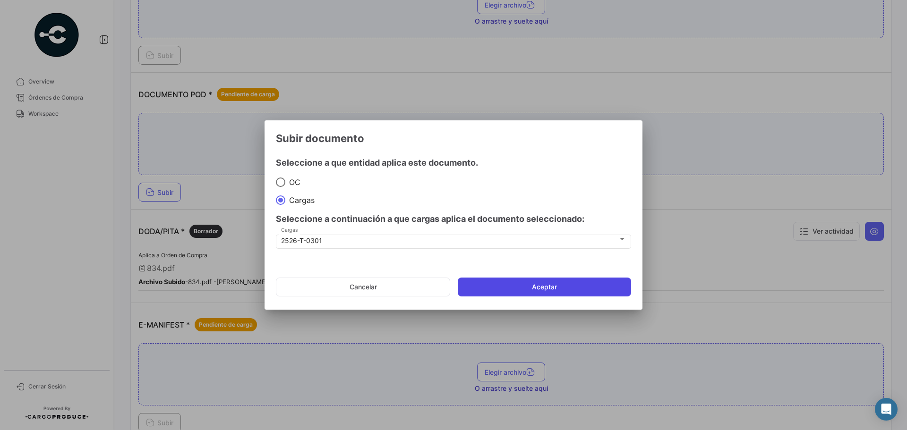
click at [515, 288] on button "Aceptar" at bounding box center [544, 287] width 173 height 19
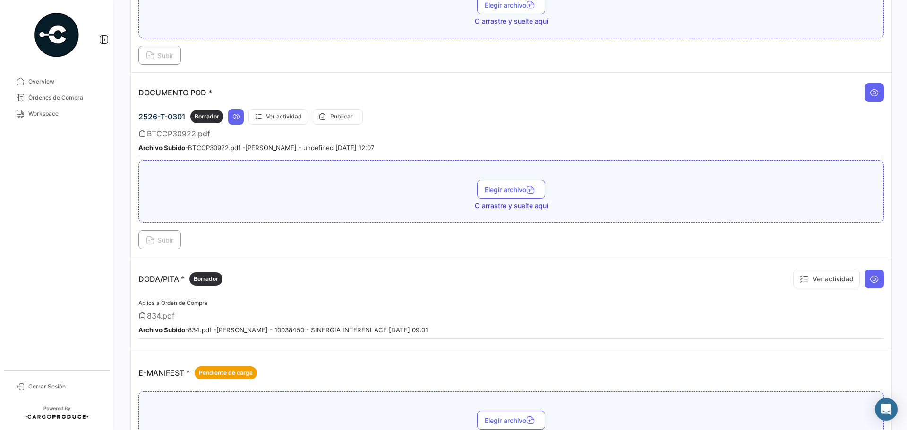
click at [69, 95] on span "Órdenes de Compra" at bounding box center [65, 98] width 74 height 9
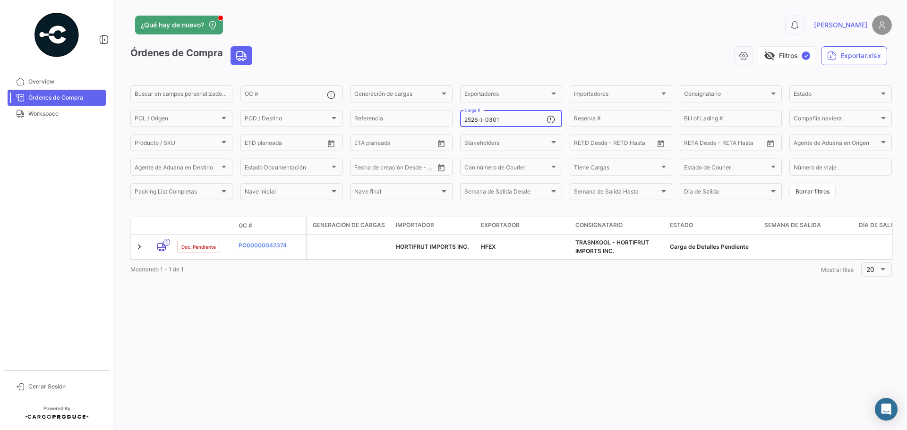
click at [502, 117] on input "2526-t-0301" at bounding box center [505, 120] width 82 height 7
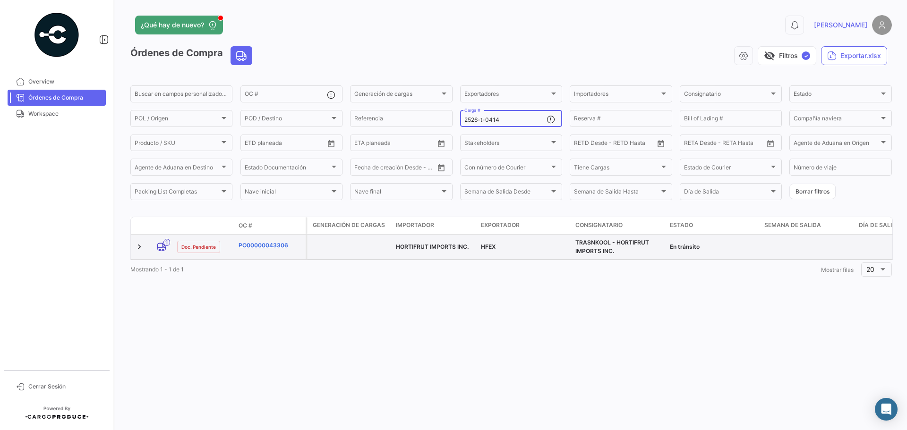
type input "2526-t-0414"
click at [270, 242] on link "PO00000043306" at bounding box center [270, 245] width 63 height 9
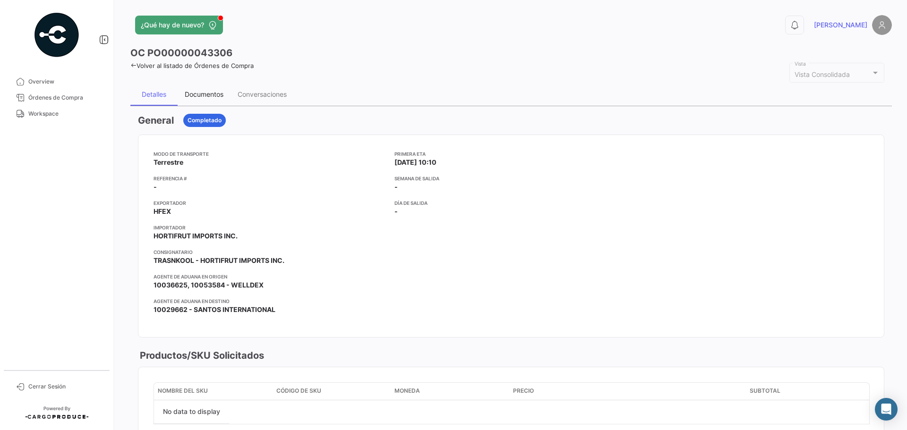
click at [205, 96] on div "Documentos" at bounding box center [204, 94] width 39 height 8
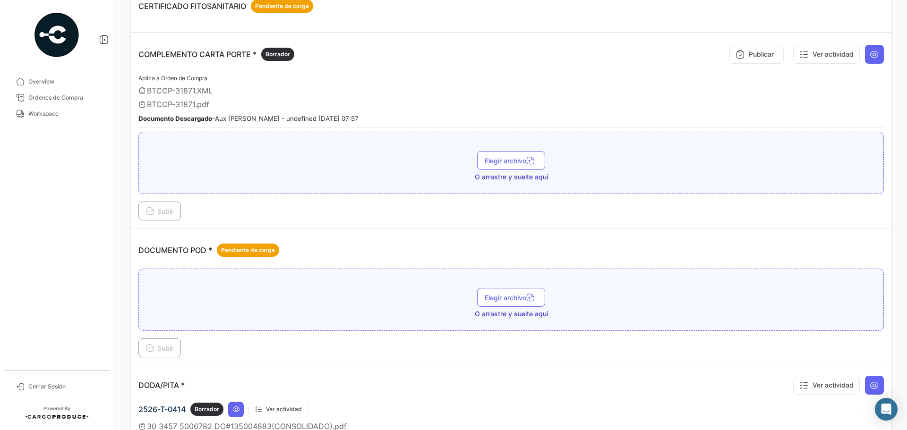
scroll to position [331, 0]
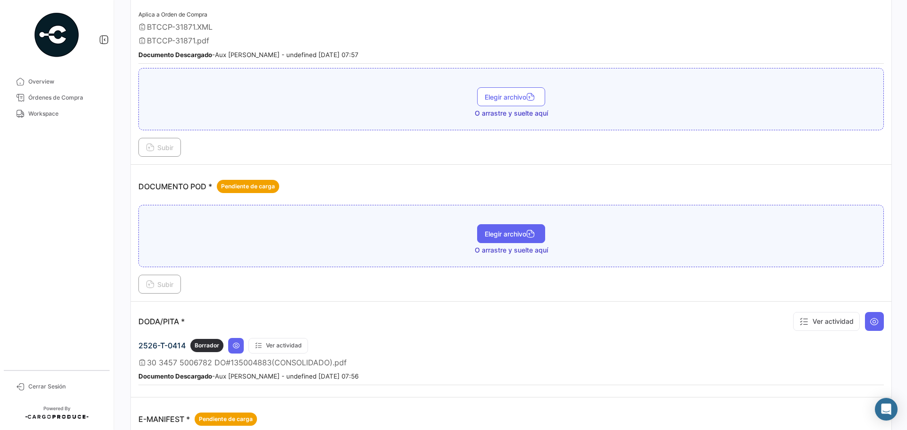
click at [491, 231] on span "Elegir archivo" at bounding box center [511, 234] width 53 height 8
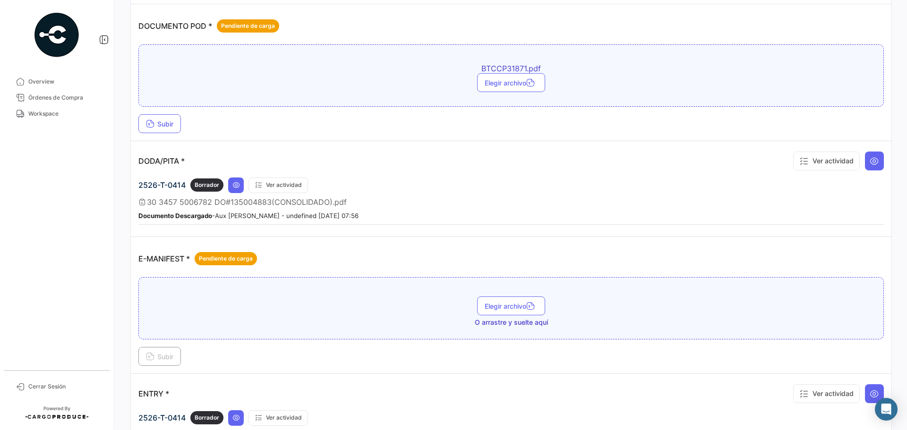
scroll to position [567, 0]
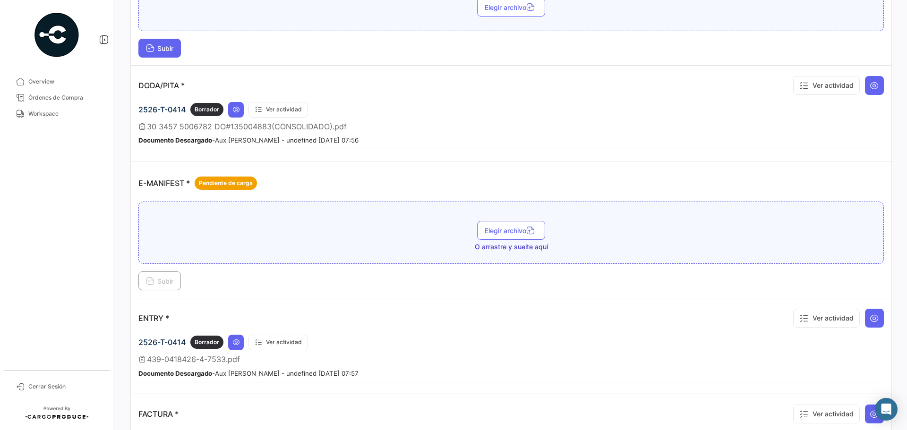
click at [151, 55] on button "Subir" at bounding box center [159, 48] width 43 height 19
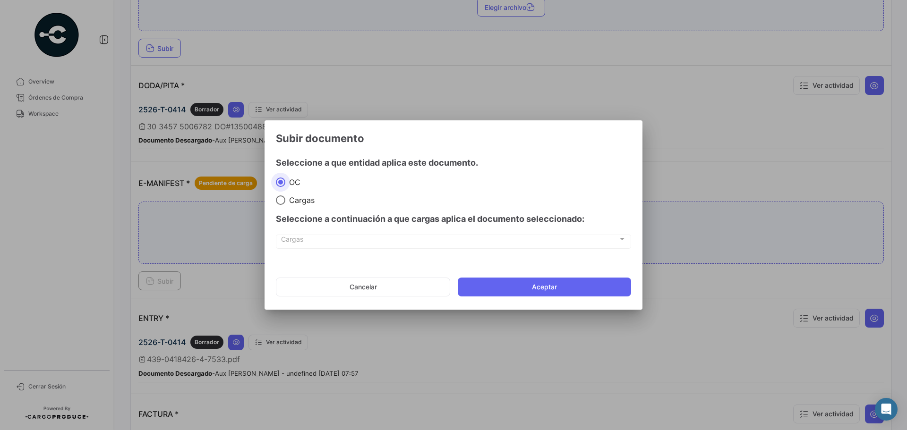
click at [302, 198] on span "Cargas" at bounding box center [299, 200] width 29 height 9
click at [285, 198] on input "Cargas" at bounding box center [280, 200] width 9 height 9
radio input "true"
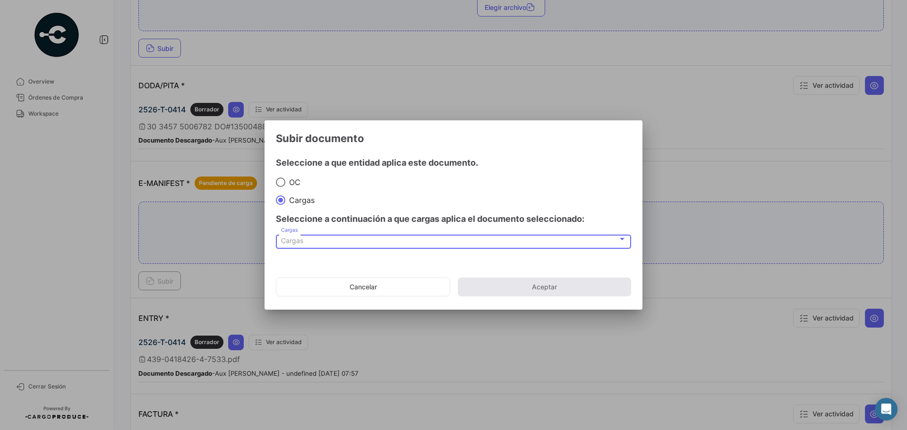
click at [300, 244] on span "Cargas" at bounding box center [292, 241] width 22 height 8
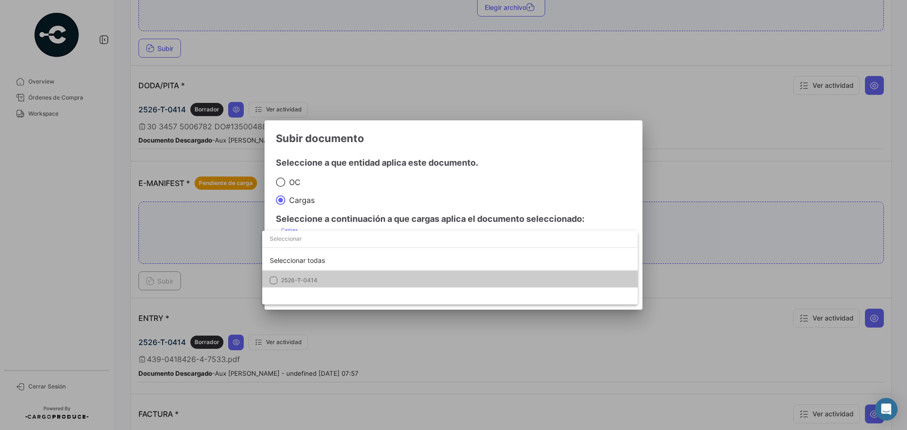
click at [308, 276] on span "2526-T-0414" at bounding box center [347, 280] width 132 height 9
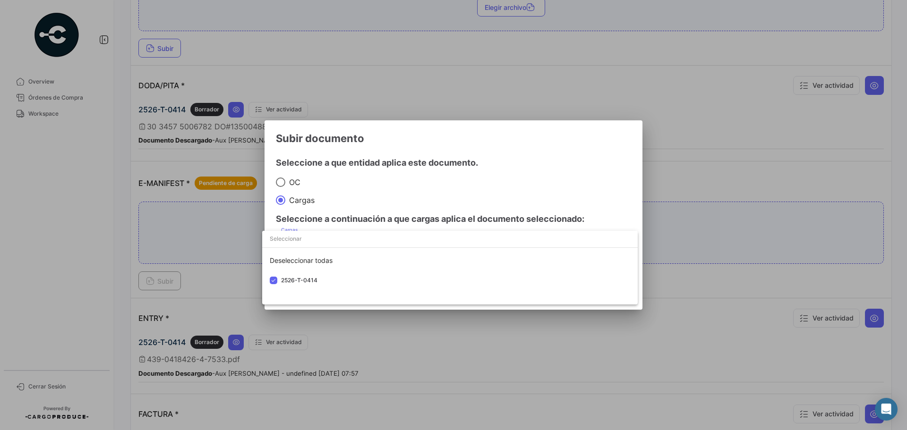
drag, startPoint x: 446, startPoint y: 188, endPoint x: 459, endPoint y: 206, distance: 23.0
click at [446, 187] on div at bounding box center [453, 215] width 907 height 430
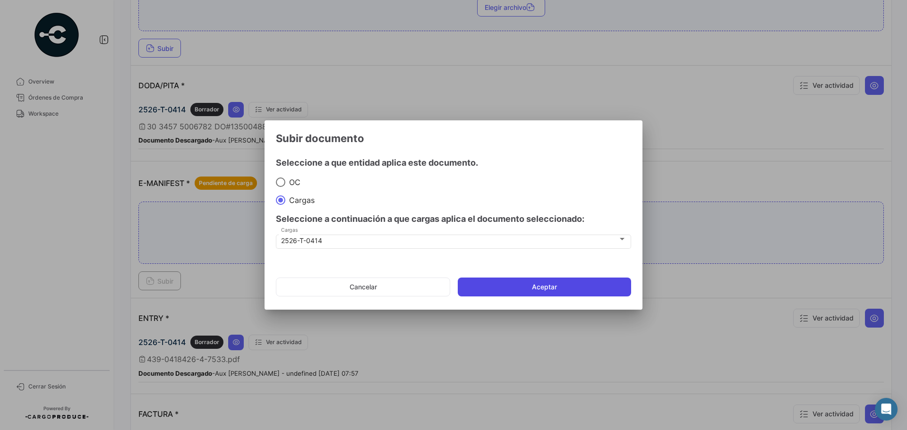
click at [498, 291] on button "Aceptar" at bounding box center [544, 287] width 173 height 19
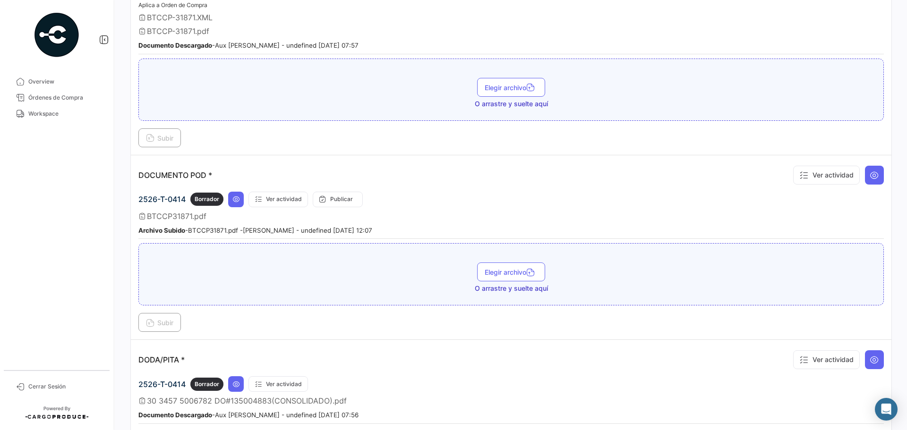
scroll to position [425, 0]
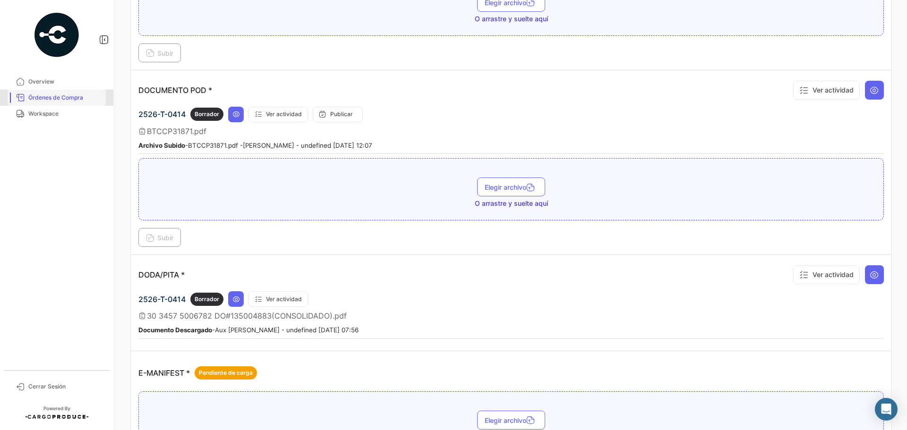
click at [56, 102] on span "Órdenes de Compra" at bounding box center [65, 98] width 74 height 9
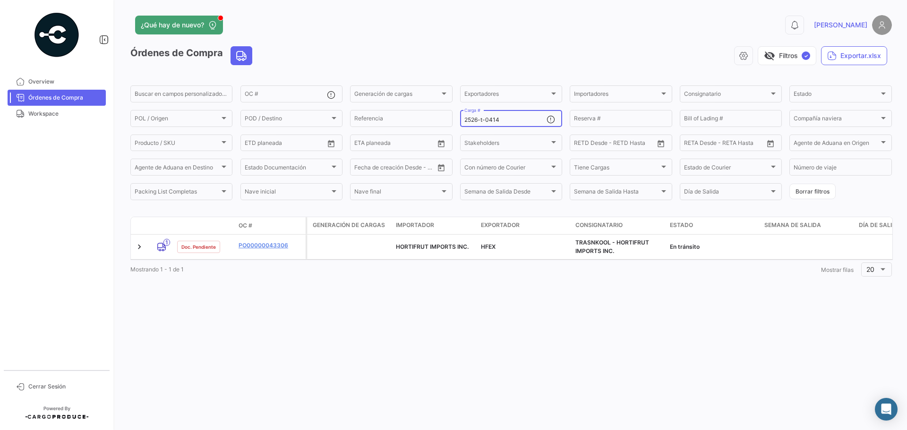
click at [507, 121] on input "2526-t-0414" at bounding box center [505, 120] width 82 height 7
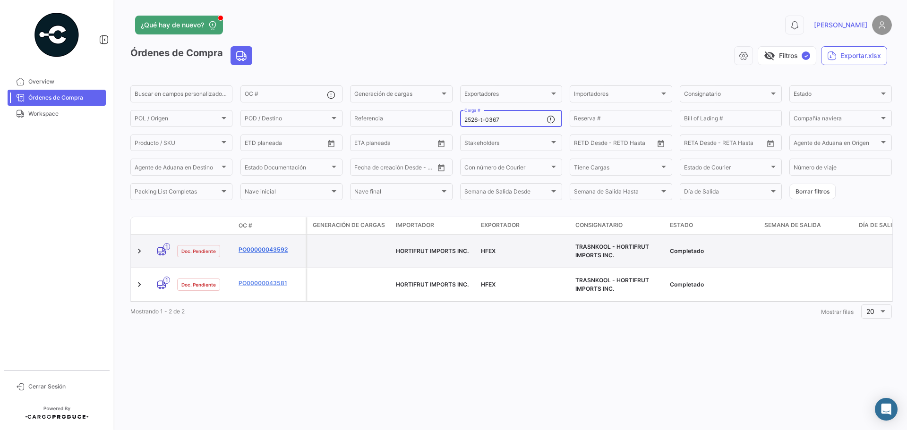
type input "2526-t-0367"
click at [269, 253] on link "PO00000043592" at bounding box center [270, 250] width 63 height 9
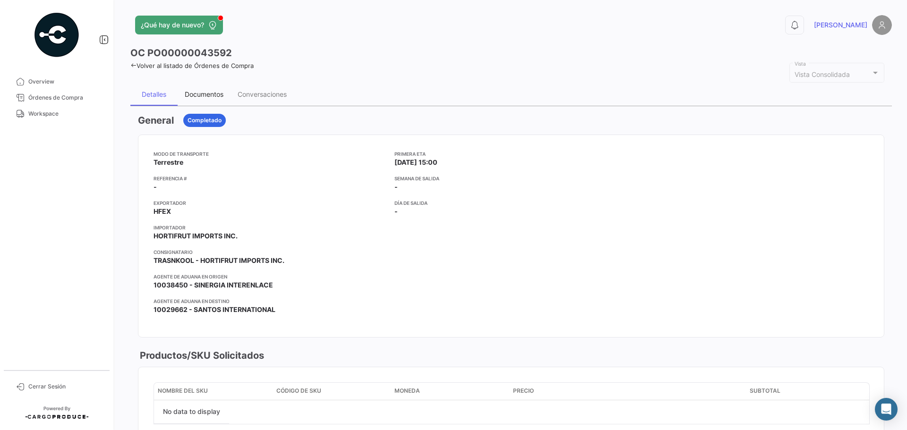
click at [214, 94] on div "Documentos" at bounding box center [204, 94] width 39 height 8
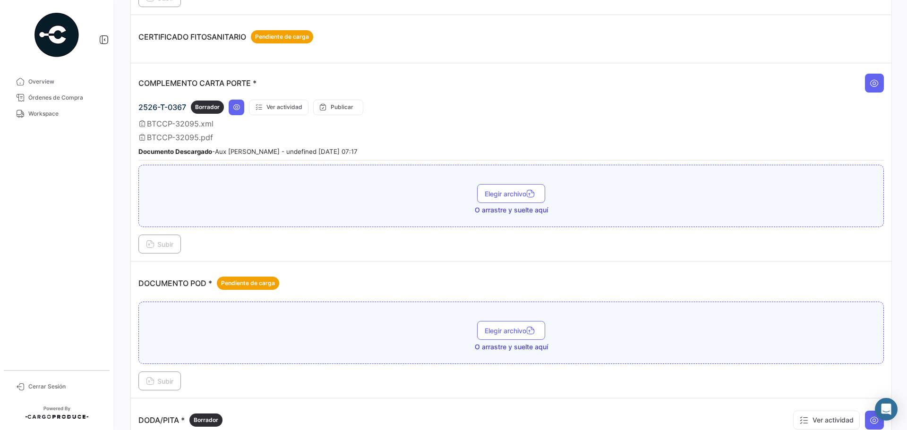
scroll to position [331, 0]
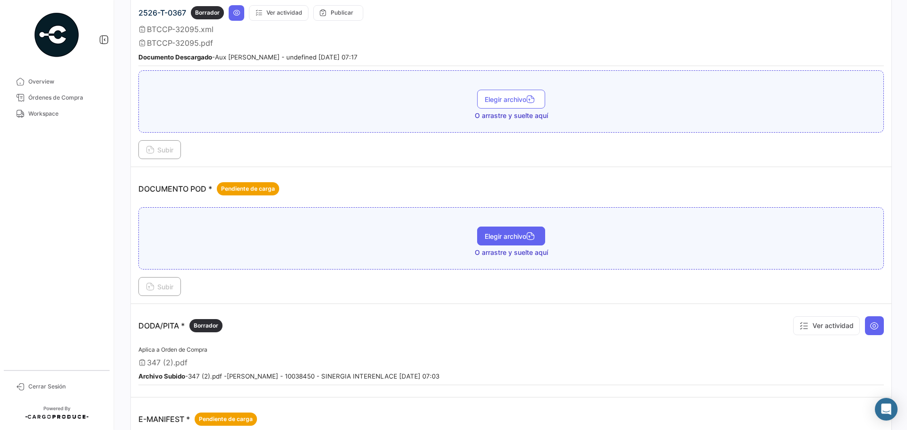
click at [488, 238] on span "Elegir archivo" at bounding box center [511, 236] width 53 height 8
click at [151, 284] on icon at bounding box center [150, 287] width 9 height 9
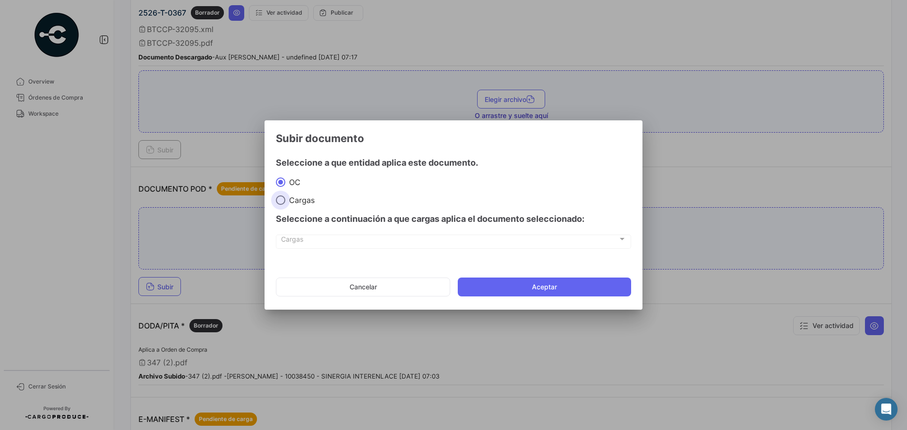
click at [284, 202] on span at bounding box center [280, 200] width 9 height 9
click at [284, 202] on input "Cargas" at bounding box center [280, 200] width 9 height 9
radio input "true"
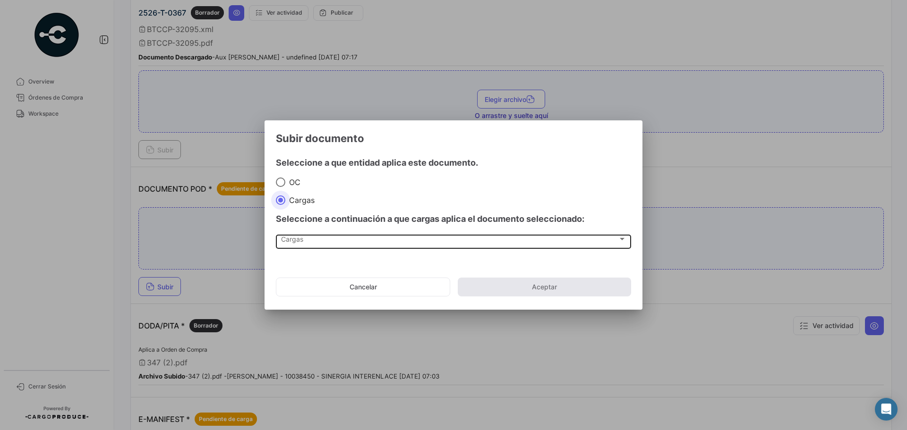
click at [310, 241] on div "Cargas" at bounding box center [449, 241] width 337 height 8
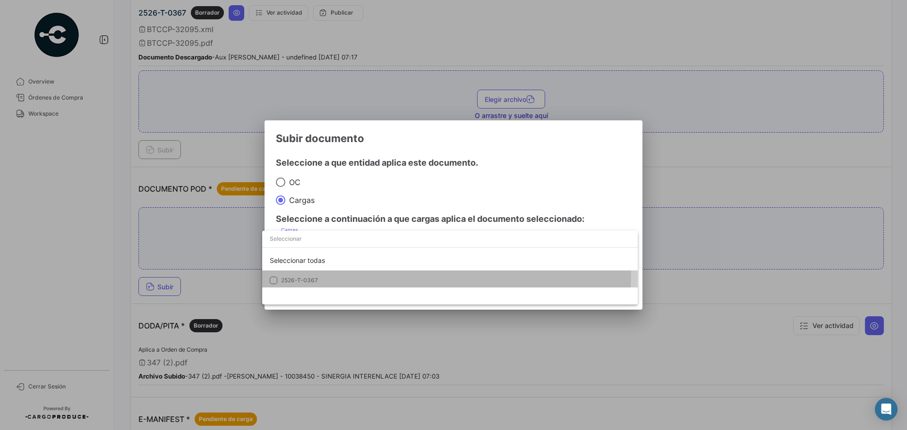
click at [311, 272] on mat-option "2526-T-0367" at bounding box center [450, 281] width 376 height 20
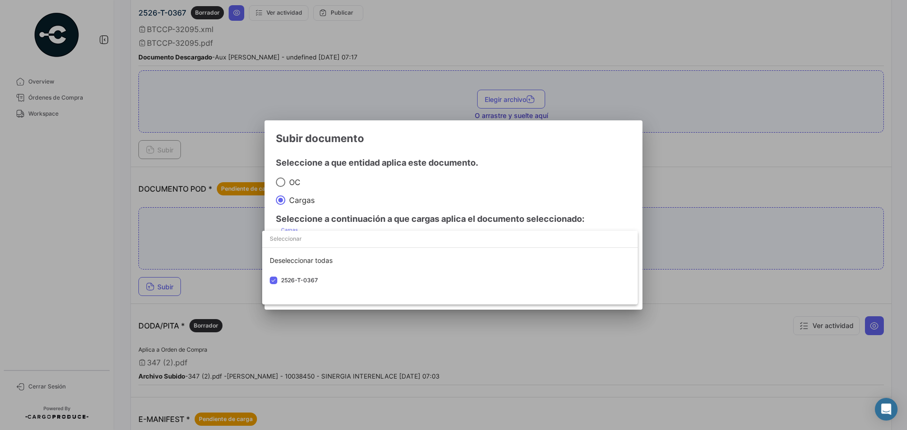
click at [446, 191] on div at bounding box center [453, 215] width 907 height 430
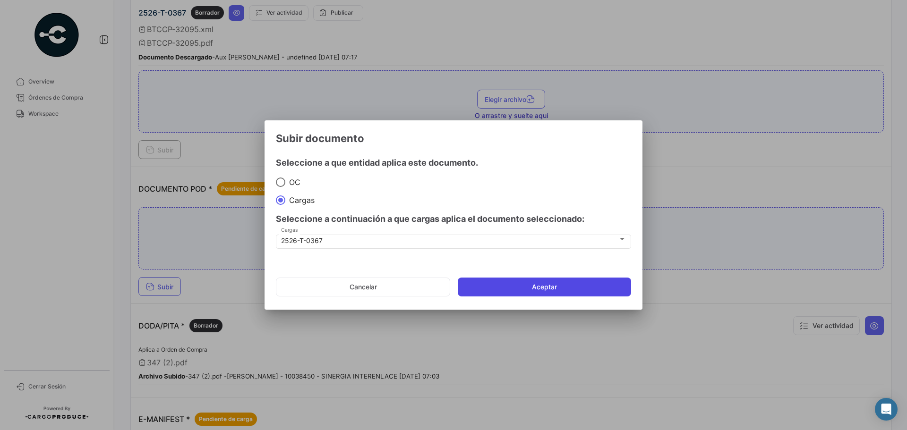
click at [524, 289] on button "Aceptar" at bounding box center [544, 287] width 173 height 19
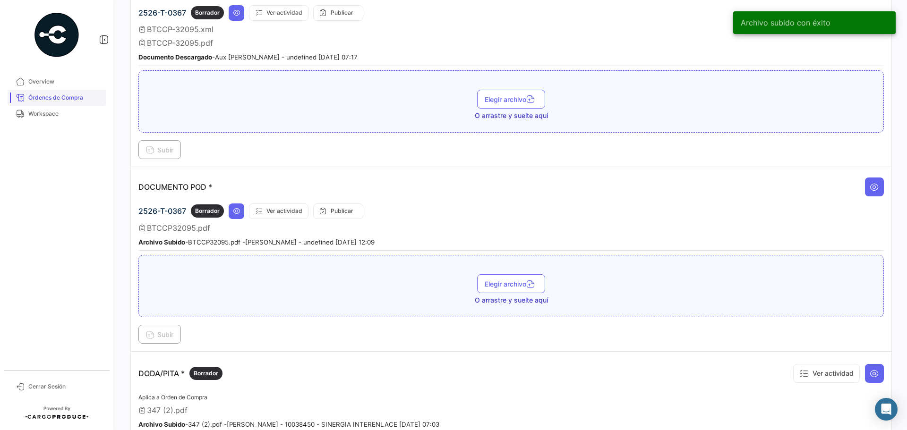
click at [59, 96] on span "Órdenes de Compra" at bounding box center [65, 98] width 74 height 9
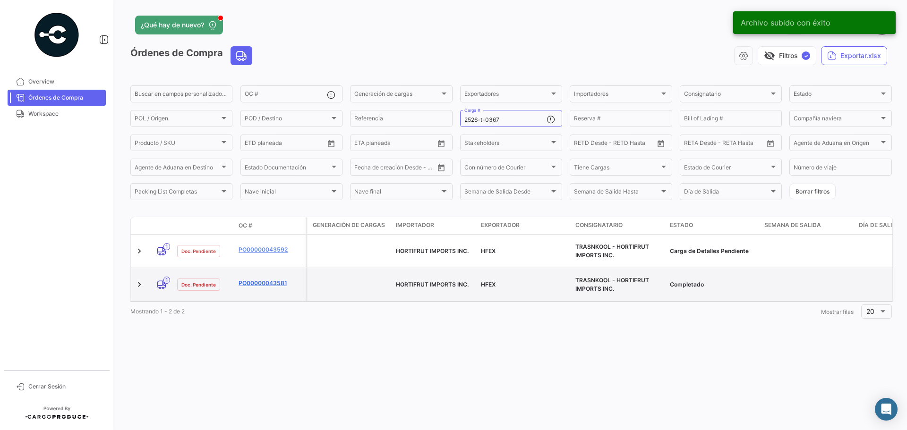
click at [272, 285] on link "PO00000043581" at bounding box center [270, 283] width 63 height 9
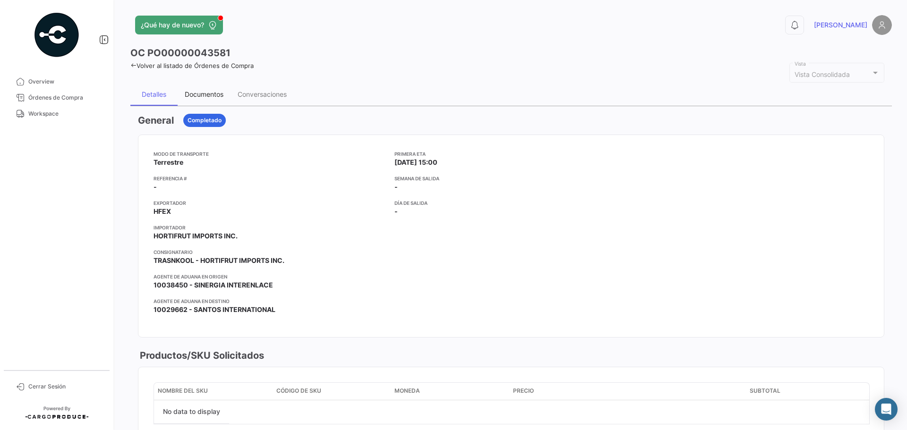
click at [209, 95] on div "Documentos" at bounding box center [204, 94] width 39 height 8
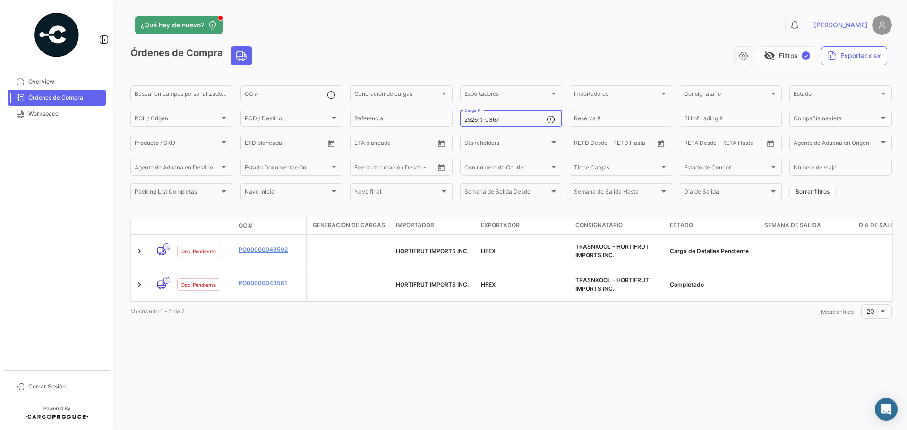
click at [510, 114] on div "2526-t-0367 Carga #" at bounding box center [505, 118] width 82 height 18
click at [510, 124] on div "2526-t-0367 Carga #" at bounding box center [505, 118] width 82 height 18
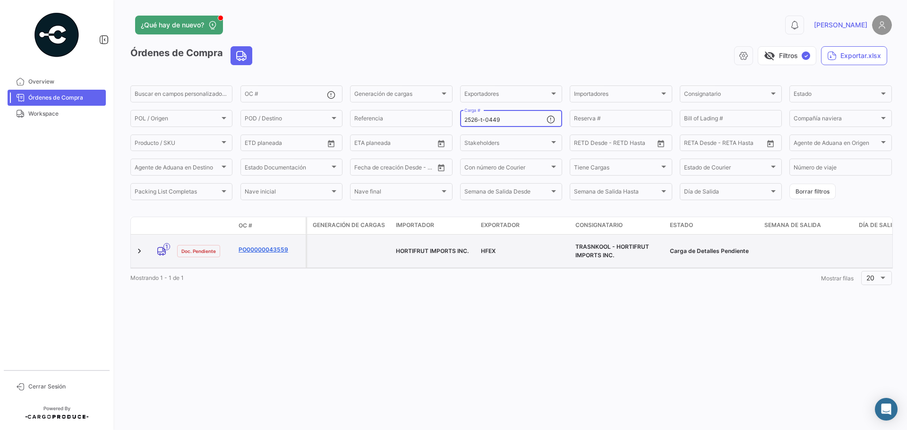
type input "2526-t-0449"
click at [261, 251] on link "PO00000043559" at bounding box center [270, 250] width 63 height 9
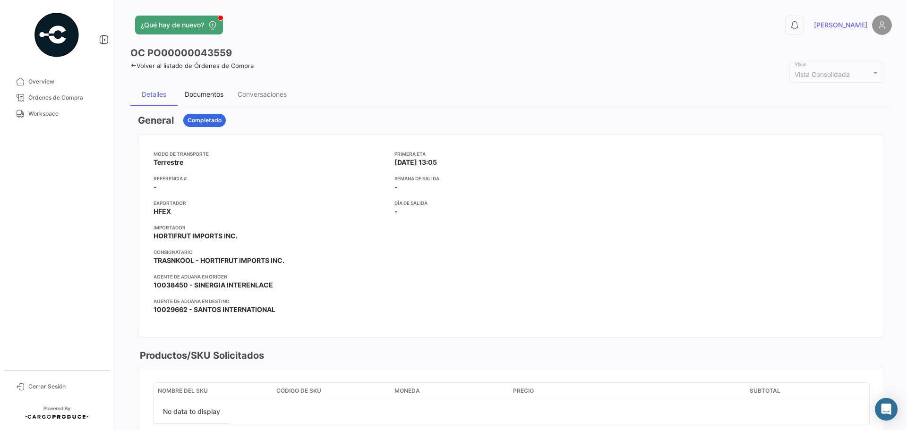
click at [216, 88] on div "Documentos" at bounding box center [204, 94] width 53 height 23
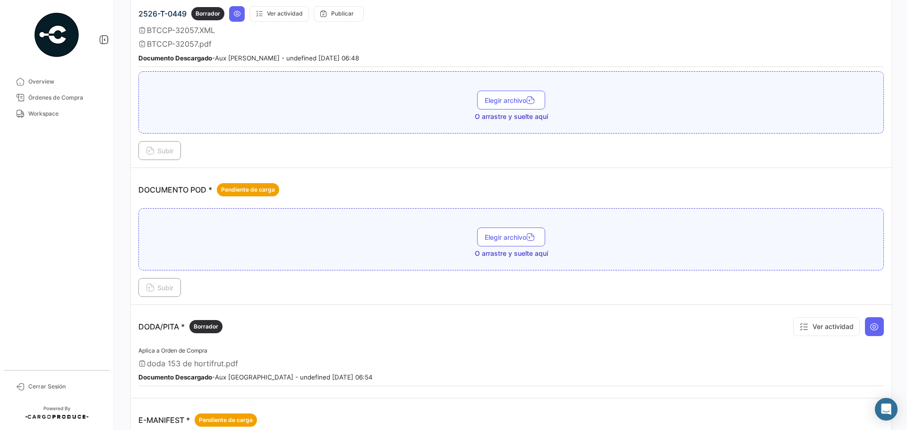
scroll to position [425, 0]
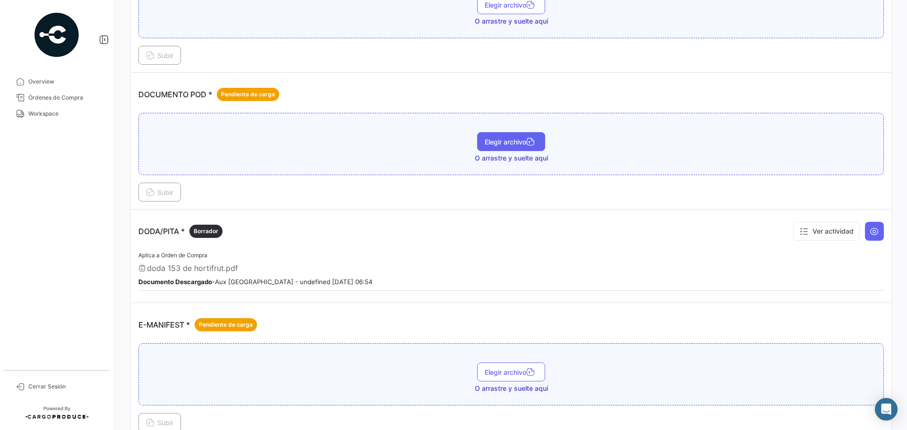
click at [481, 136] on button "Elegir archivo" at bounding box center [511, 141] width 68 height 19
click at [155, 196] on span "Subir" at bounding box center [159, 193] width 27 height 8
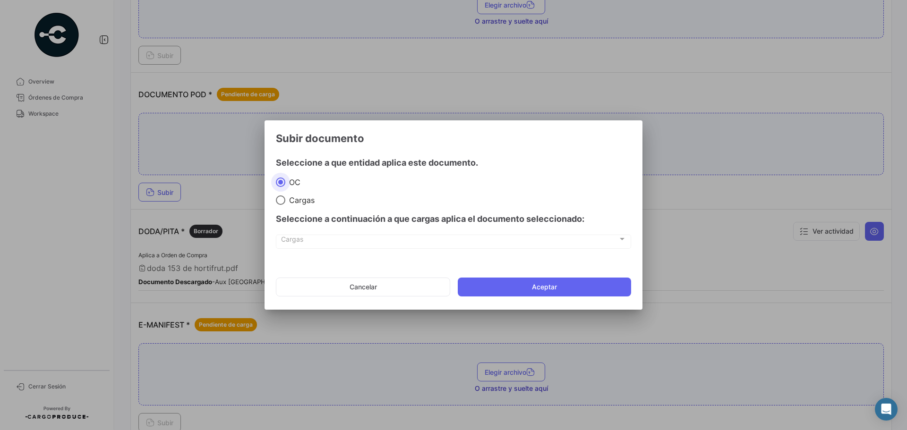
click at [303, 205] on div "Seleccione a continuación a que cargas aplica el documento seleccionado:" at bounding box center [453, 219] width 355 height 28
click at [279, 200] on span at bounding box center [280, 200] width 9 height 9
click at [279, 200] on input "Cargas" at bounding box center [280, 200] width 9 height 9
radio input "true"
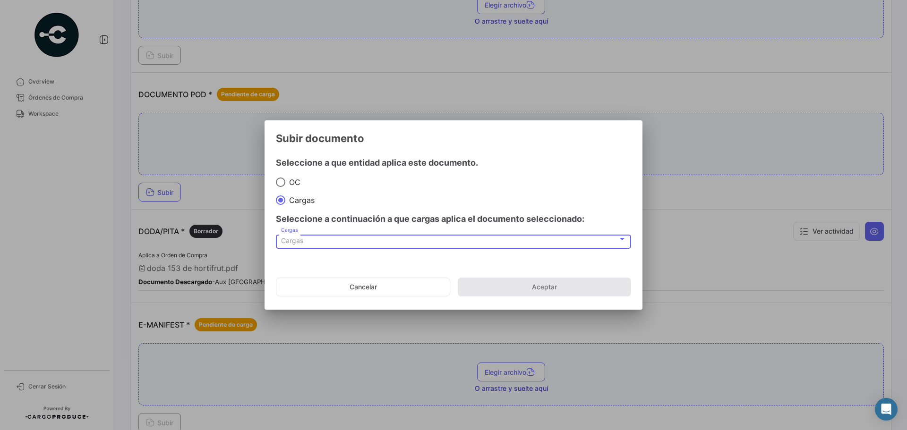
click at [295, 240] on span "Cargas" at bounding box center [292, 241] width 22 height 8
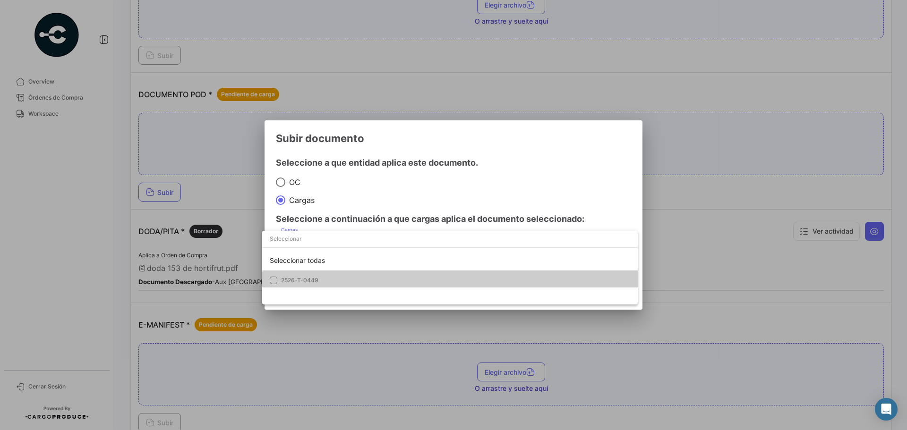
click at [284, 280] on span "2526-T-0449" at bounding box center [299, 280] width 37 height 7
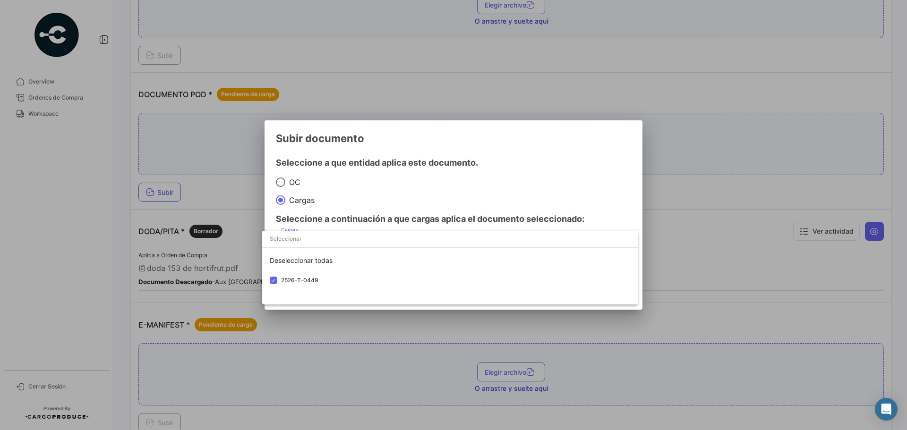
click at [474, 178] on div at bounding box center [453, 215] width 907 height 430
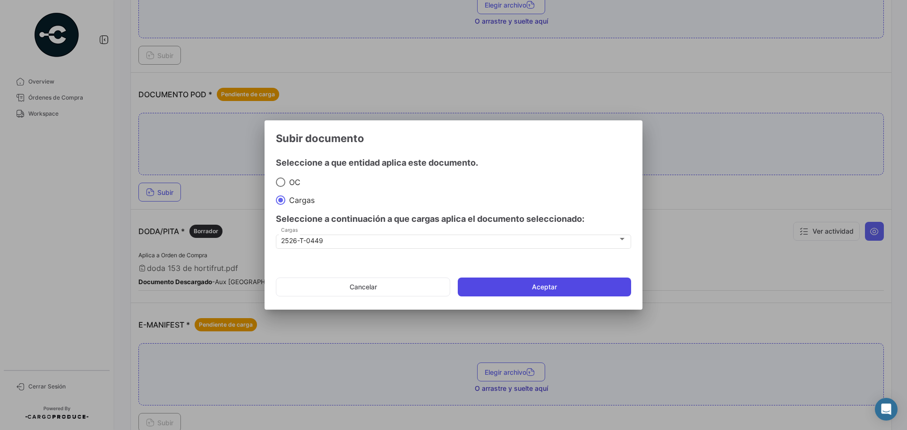
click at [507, 287] on button "Aceptar" at bounding box center [544, 287] width 173 height 19
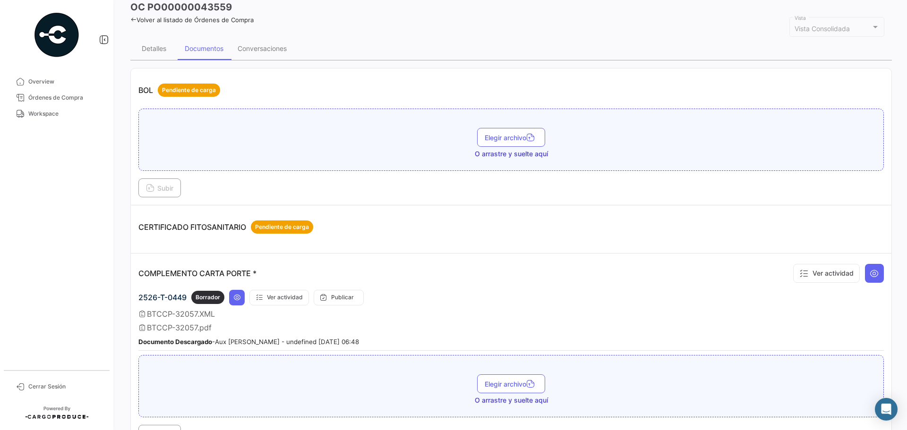
scroll to position [0, 0]
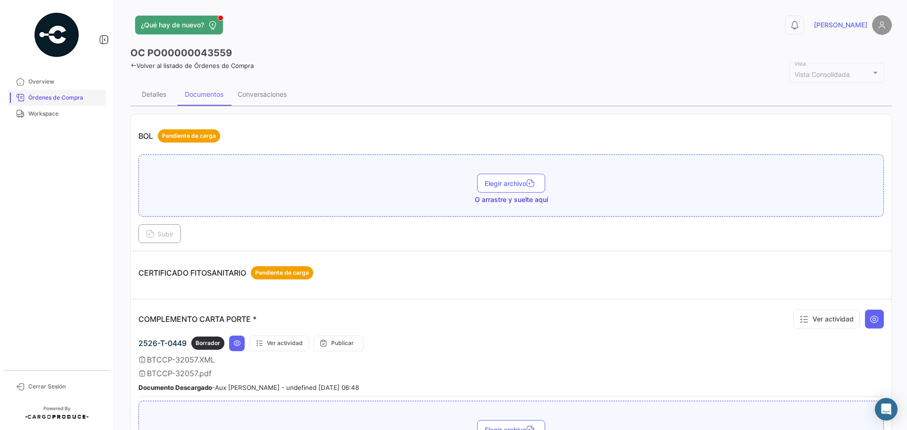
click at [63, 101] on span "Órdenes de Compra" at bounding box center [65, 98] width 74 height 9
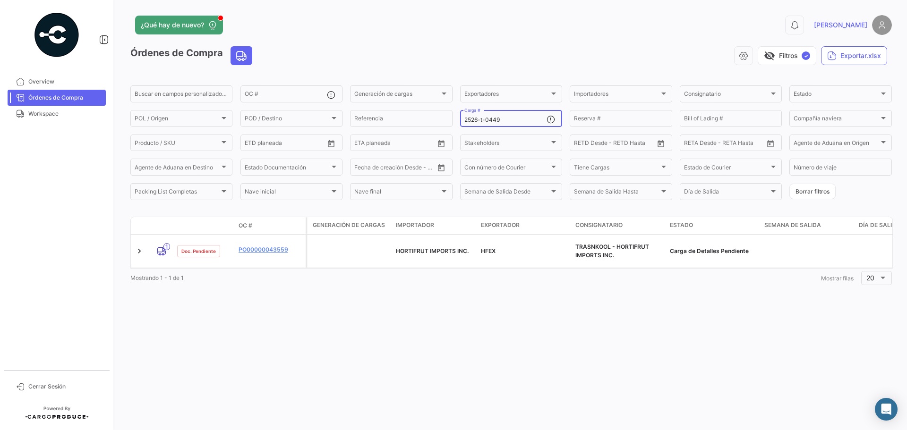
click at [514, 119] on input "2526-t-0449" at bounding box center [505, 120] width 82 height 7
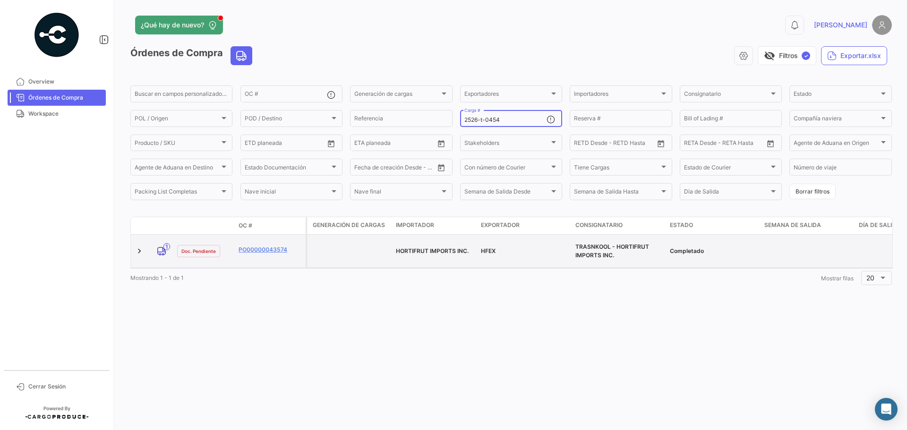
type input "2526-t-0454"
click at [257, 240] on datatable-body-cell "PO00000043574" at bounding box center [270, 251] width 71 height 33
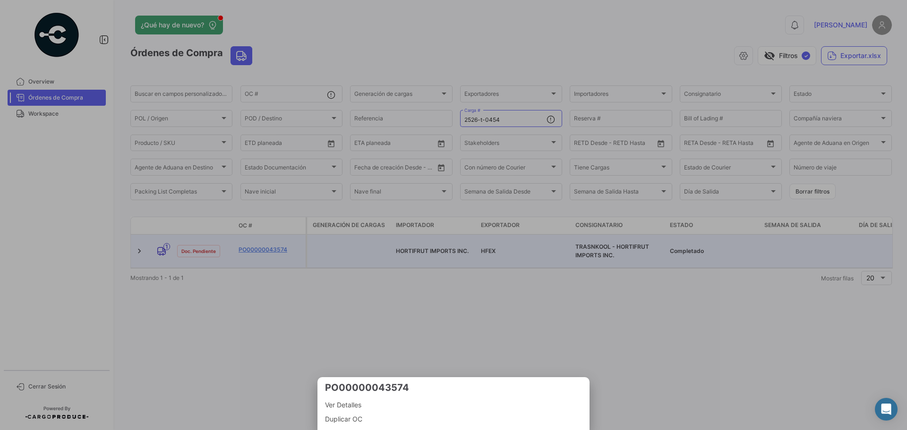
click at [284, 244] on div at bounding box center [453, 215] width 907 height 430
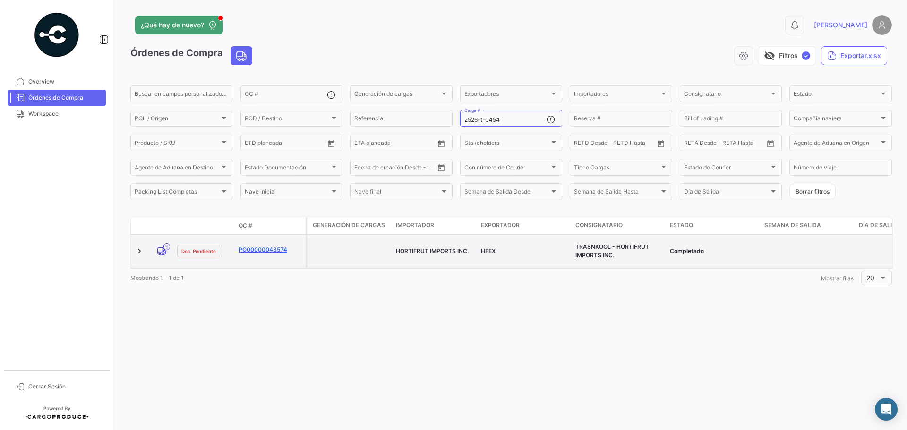
click at [258, 246] on link "PO00000043574" at bounding box center [270, 250] width 63 height 9
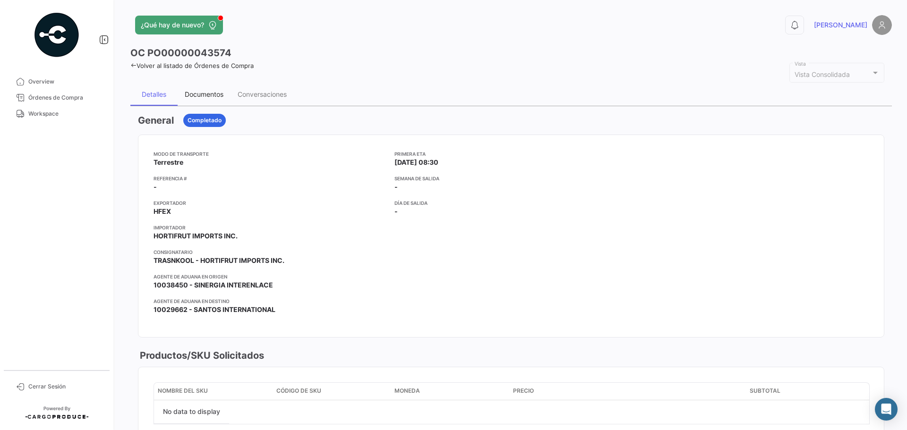
click at [198, 98] on div "Documentos" at bounding box center [204, 94] width 39 height 8
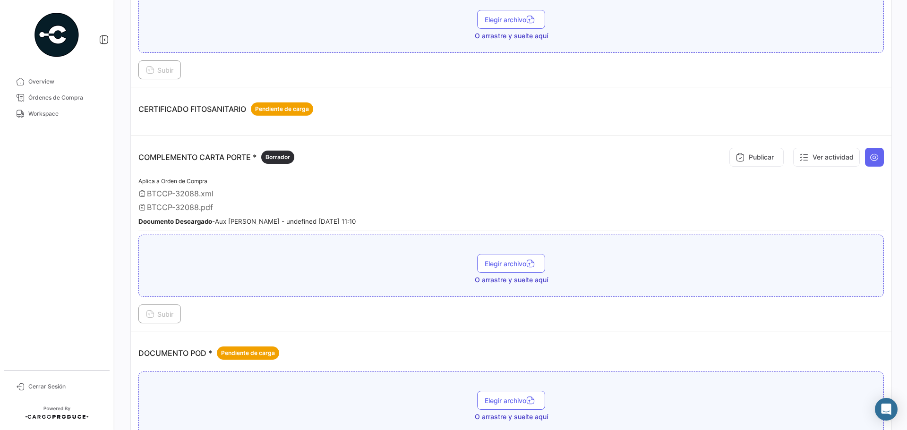
scroll to position [331, 0]
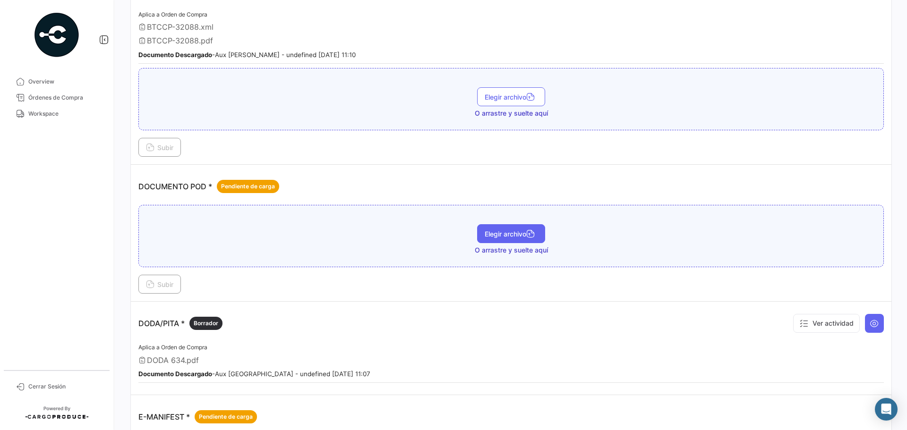
click at [503, 231] on span "Elegir archivo" at bounding box center [511, 234] width 53 height 8
click at [160, 285] on span "Subir" at bounding box center [159, 285] width 27 height 8
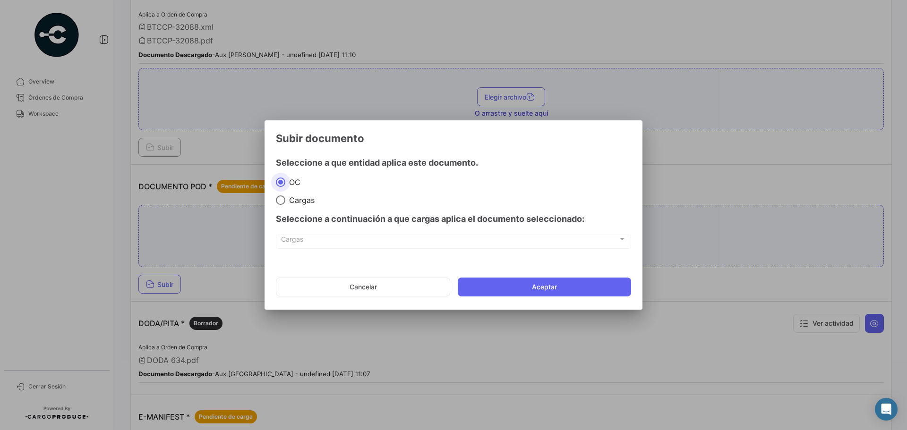
click at [285, 203] on span at bounding box center [280, 200] width 9 height 9
click at [285, 203] on input "Cargas" at bounding box center [280, 200] width 9 height 9
radio input "true"
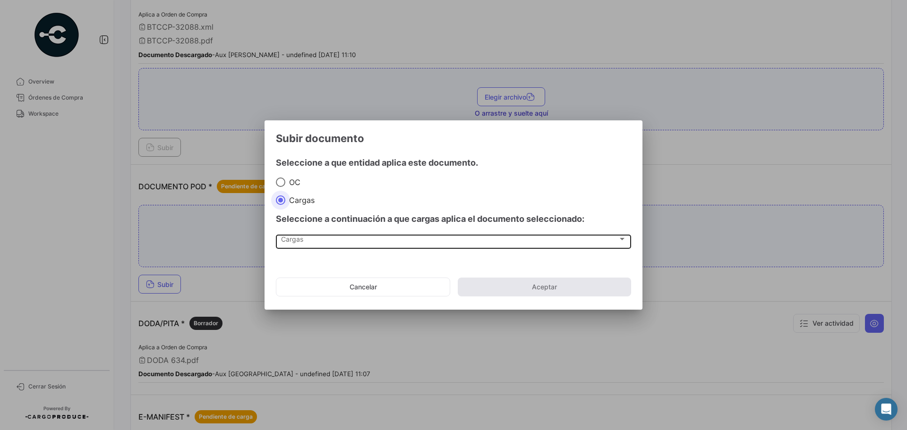
click at [306, 244] on div "Cargas" at bounding box center [449, 241] width 337 height 8
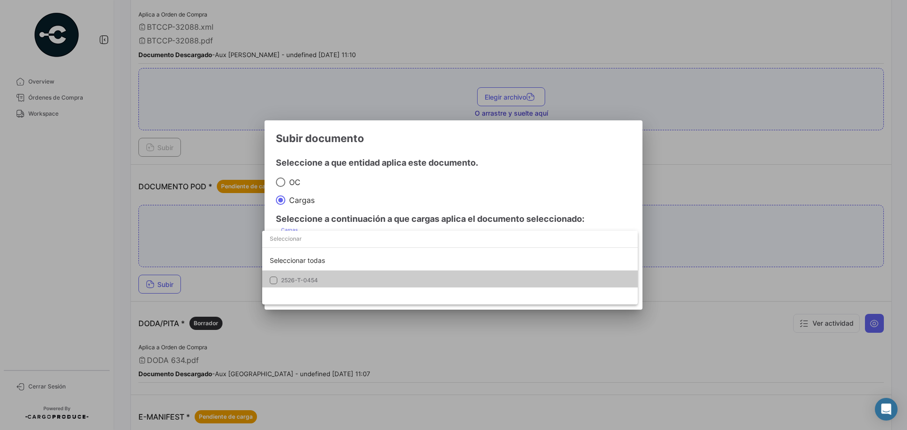
click at [306, 282] on span "2526-T-0454" at bounding box center [299, 280] width 37 height 7
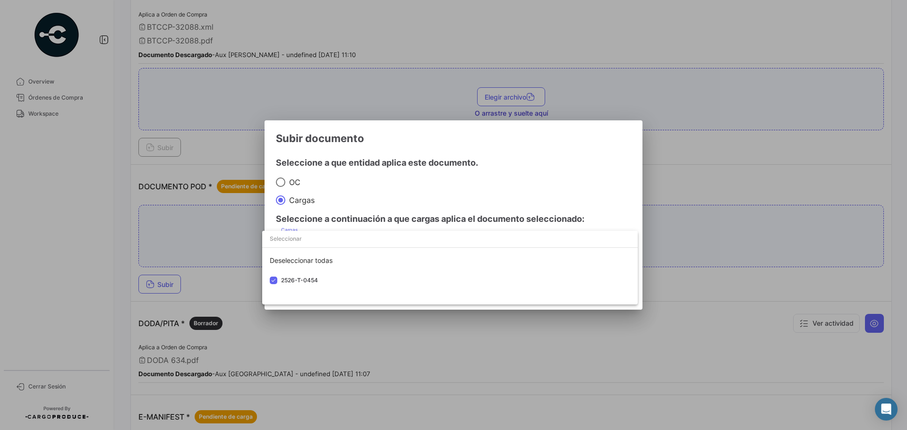
click at [451, 200] on div at bounding box center [453, 215] width 907 height 430
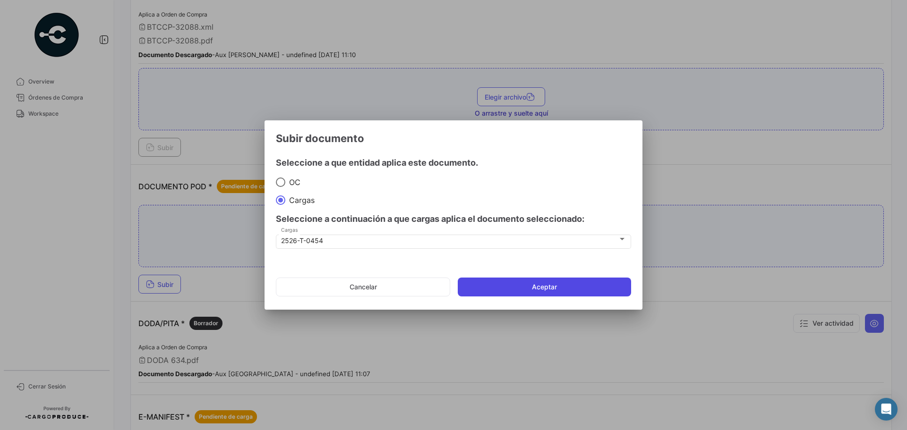
click at [541, 287] on button "Aceptar" at bounding box center [544, 287] width 173 height 19
